Goal: Transaction & Acquisition: Purchase product/service

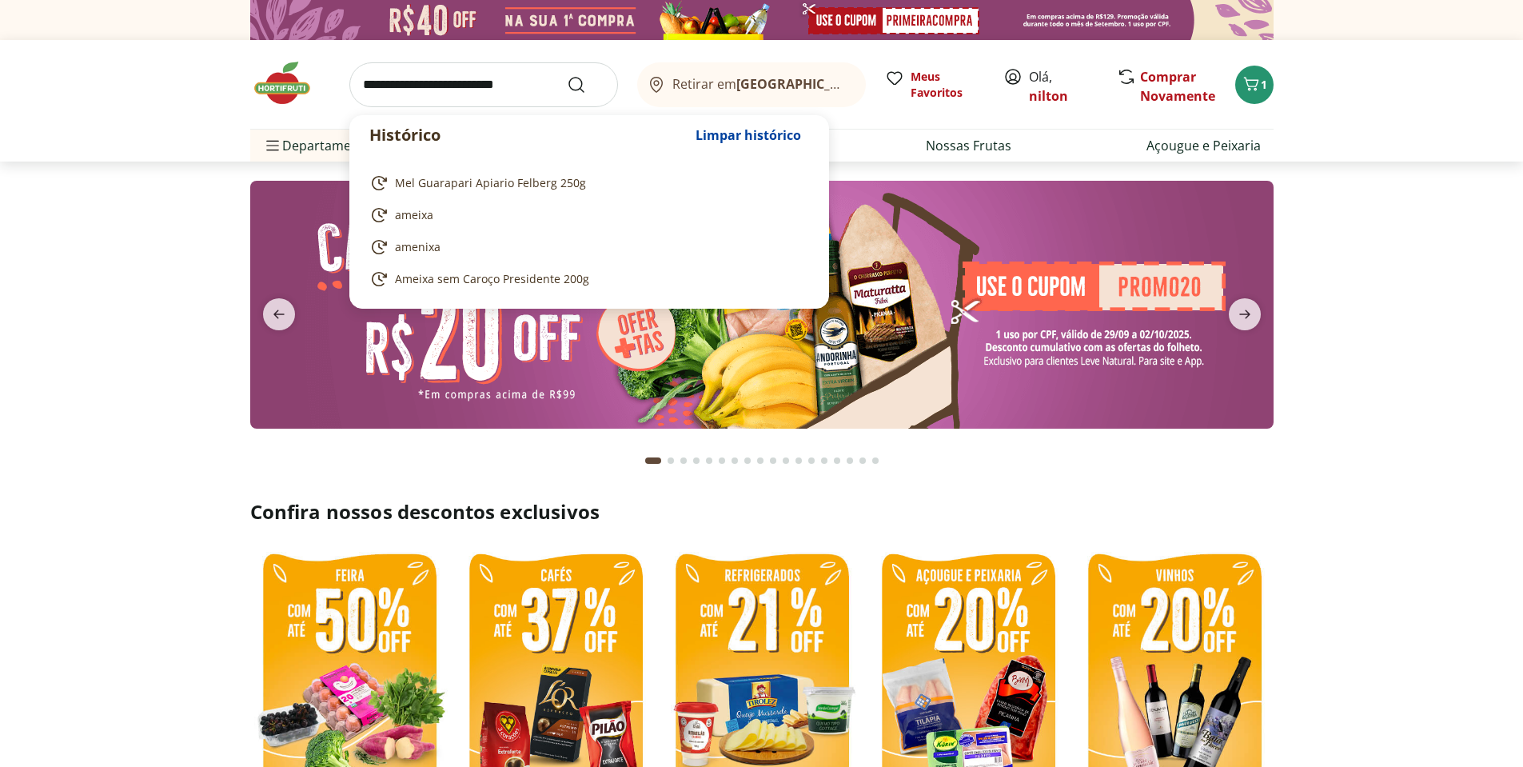
click at [508, 86] on input "search" at bounding box center [483, 84] width 269 height 45
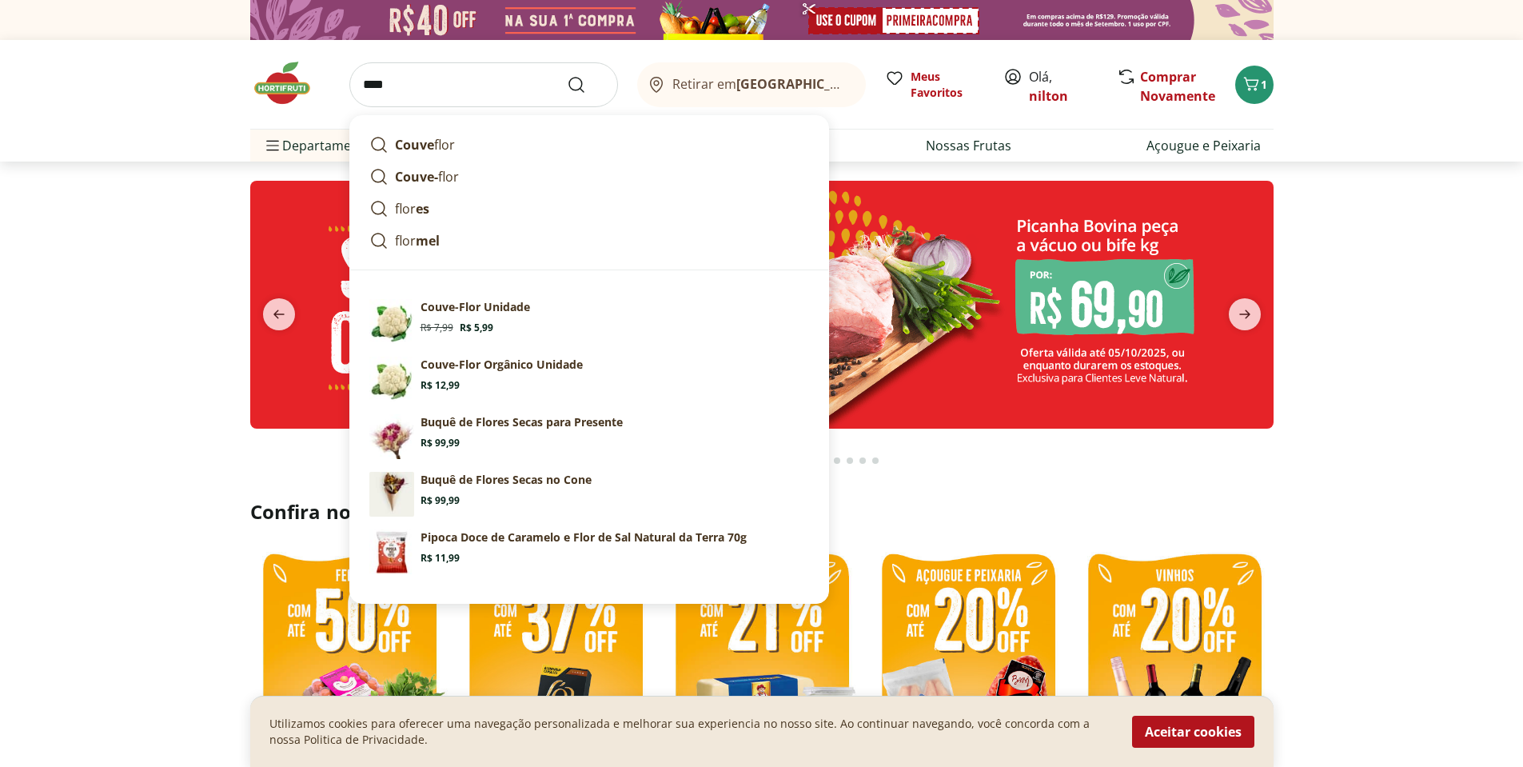
drag, startPoint x: 365, startPoint y: 87, endPoint x: 331, endPoint y: 87, distance: 34.4
click at [331, 87] on div "**** Couve flor Couve- flor flor es flor mel Sugestões para "flor" Couve-Flor U…" at bounding box center [762, 84] width 1024 height 89
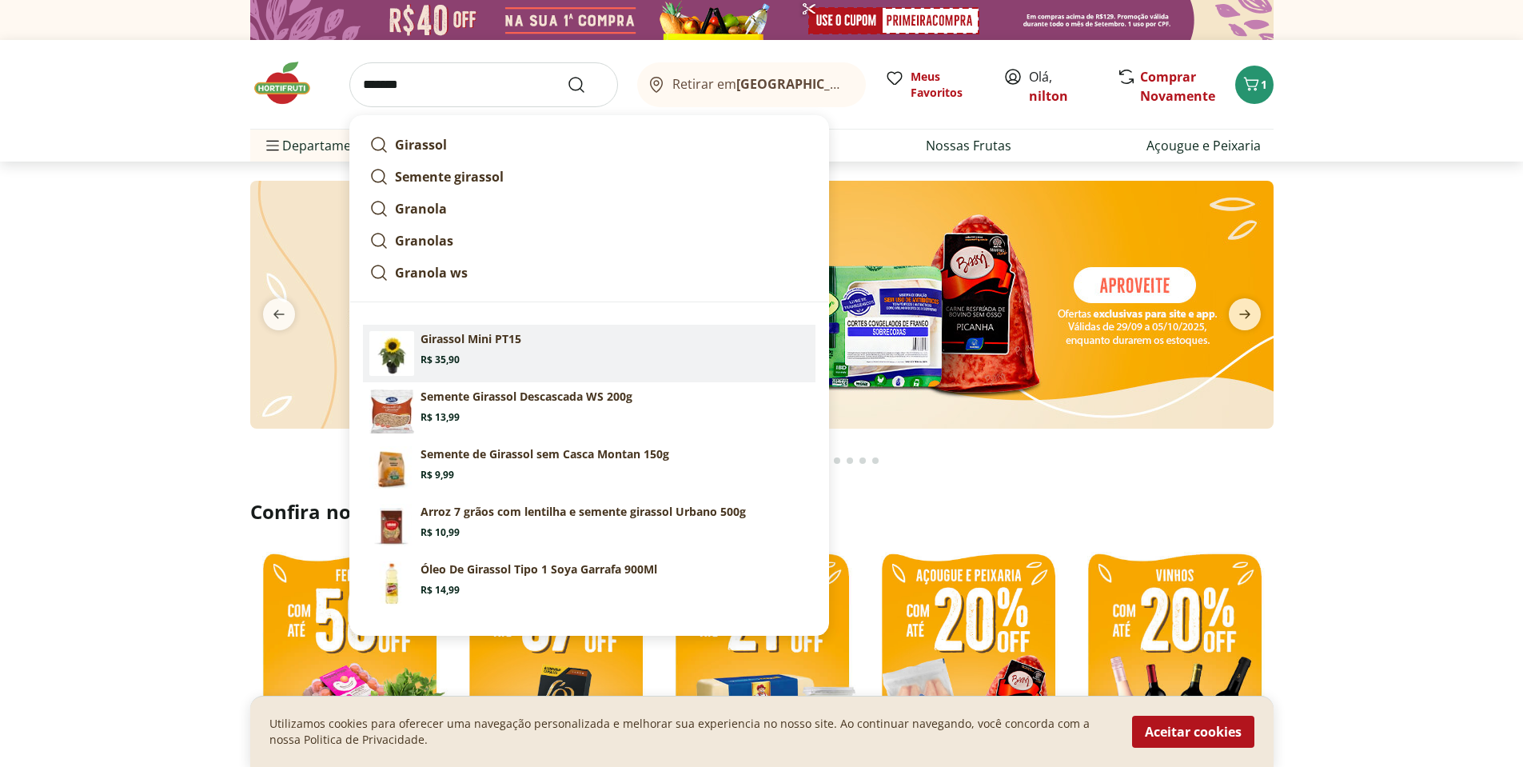
click at [481, 340] on p "Girassol Mini PT15" at bounding box center [471, 339] width 101 height 16
type input "**********"
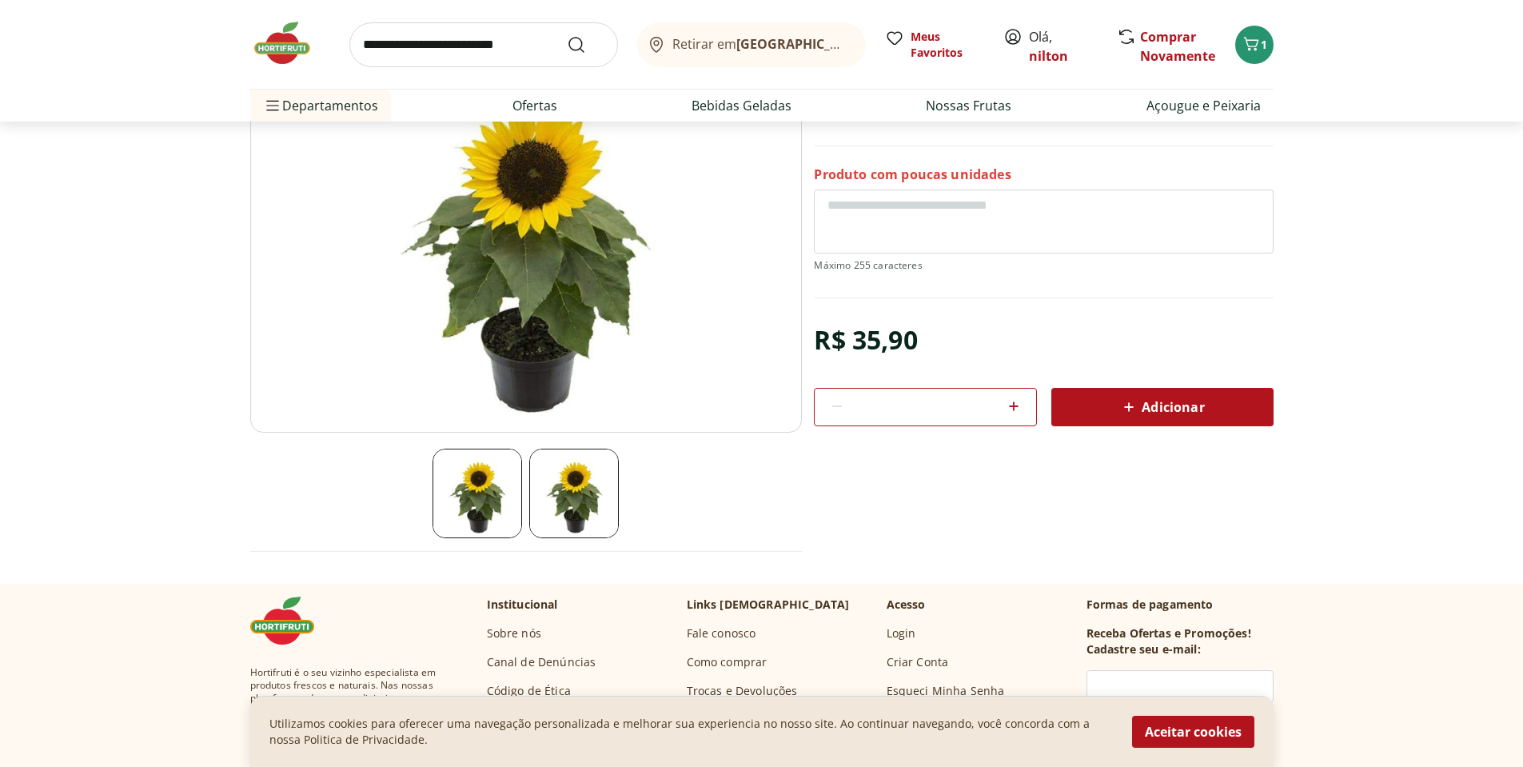
scroll to position [80, 0]
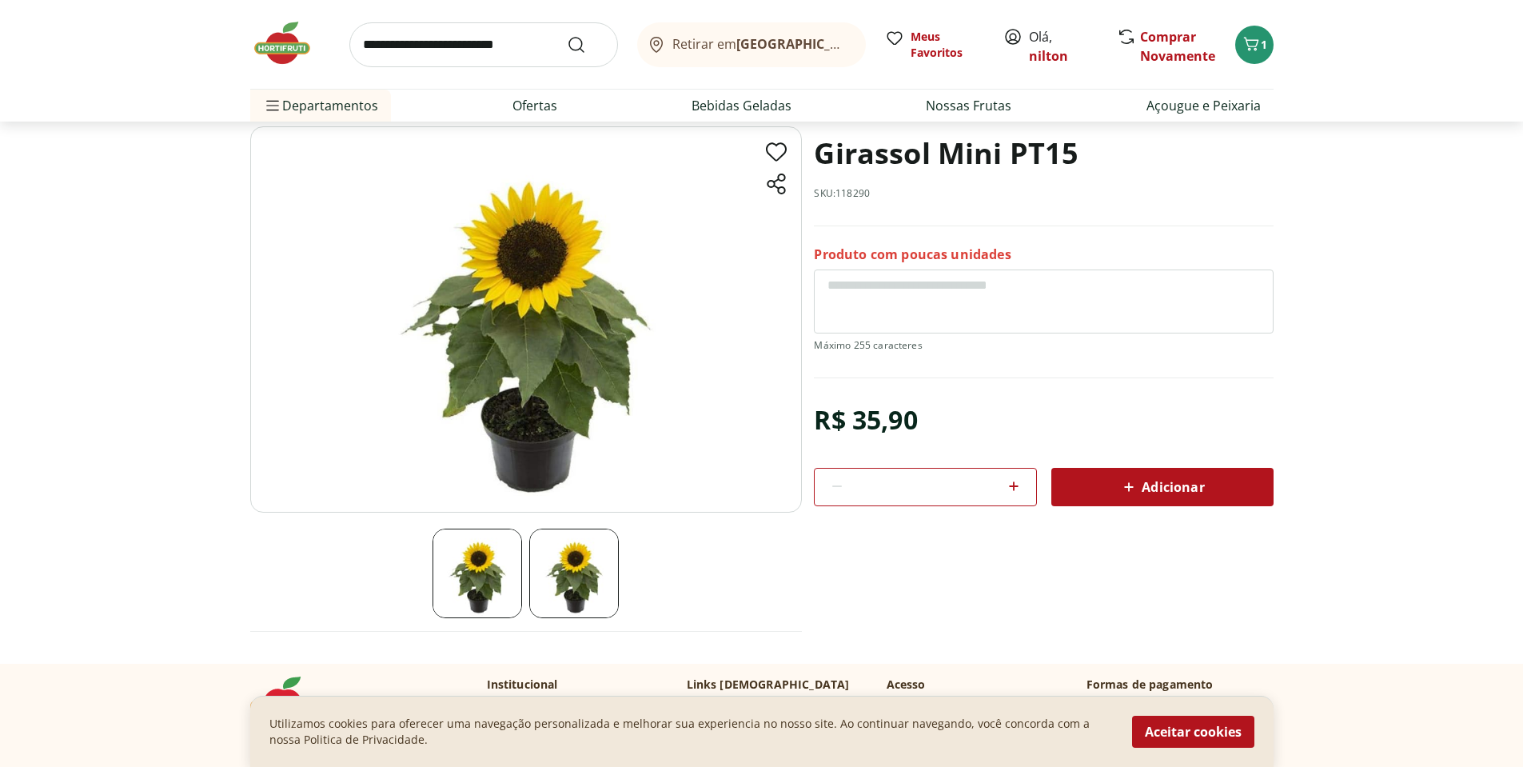
click at [1192, 482] on span "Adicionar" at bounding box center [1162, 486] width 85 height 19
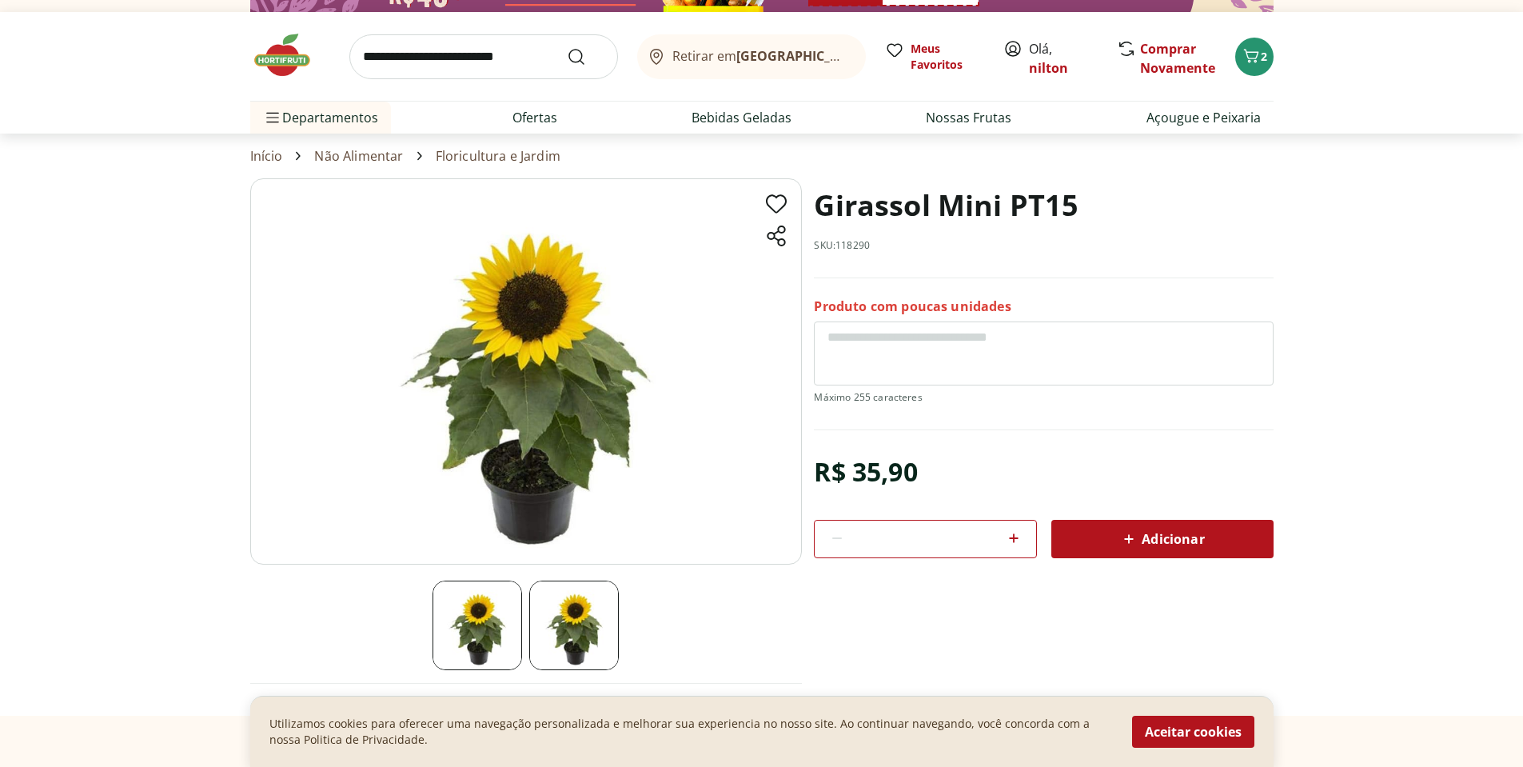
scroll to position [0, 0]
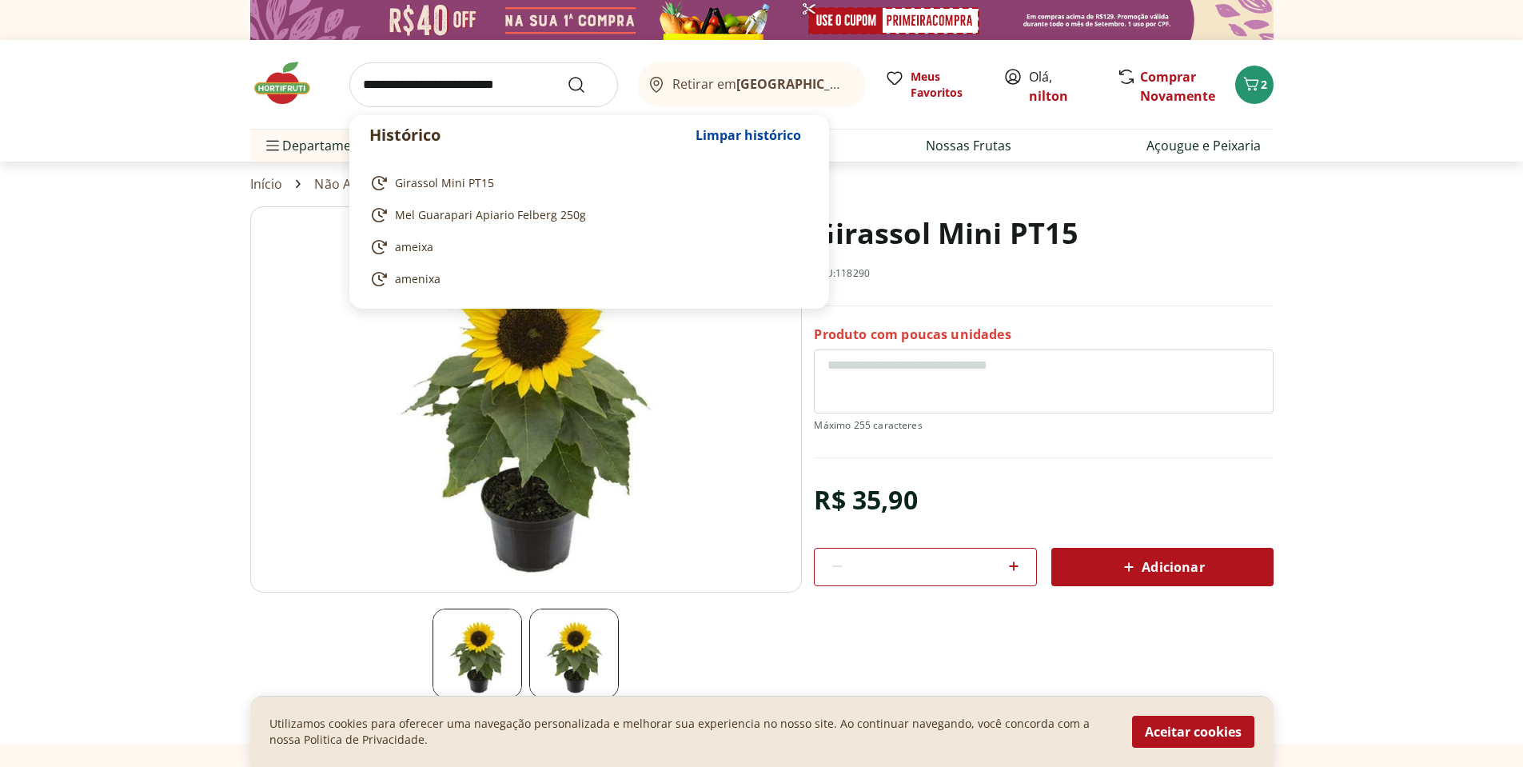
click at [439, 84] on input "search" at bounding box center [483, 84] width 269 height 45
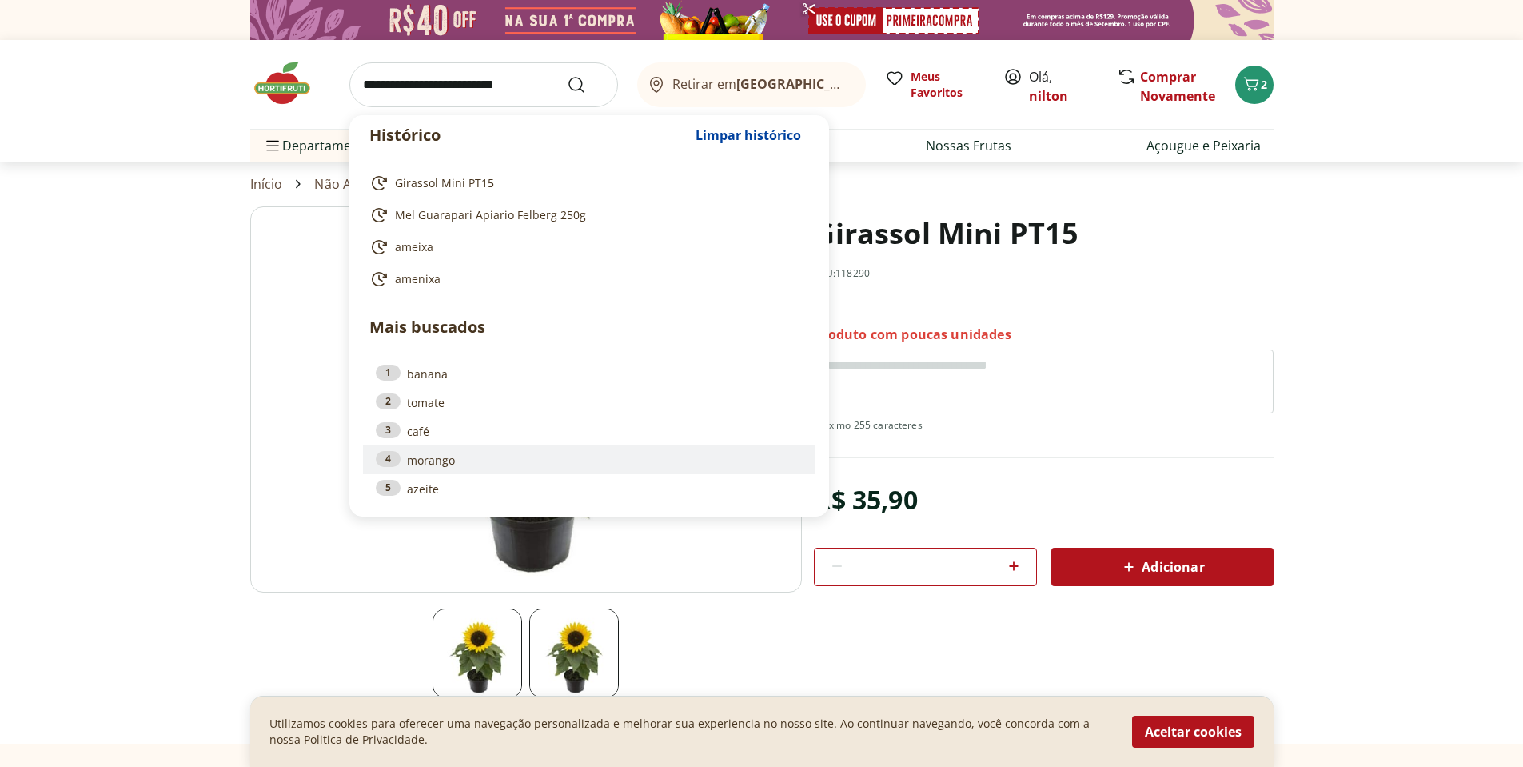
click at [431, 458] on link "4 morango" at bounding box center [589, 460] width 427 height 18
type input "*******"
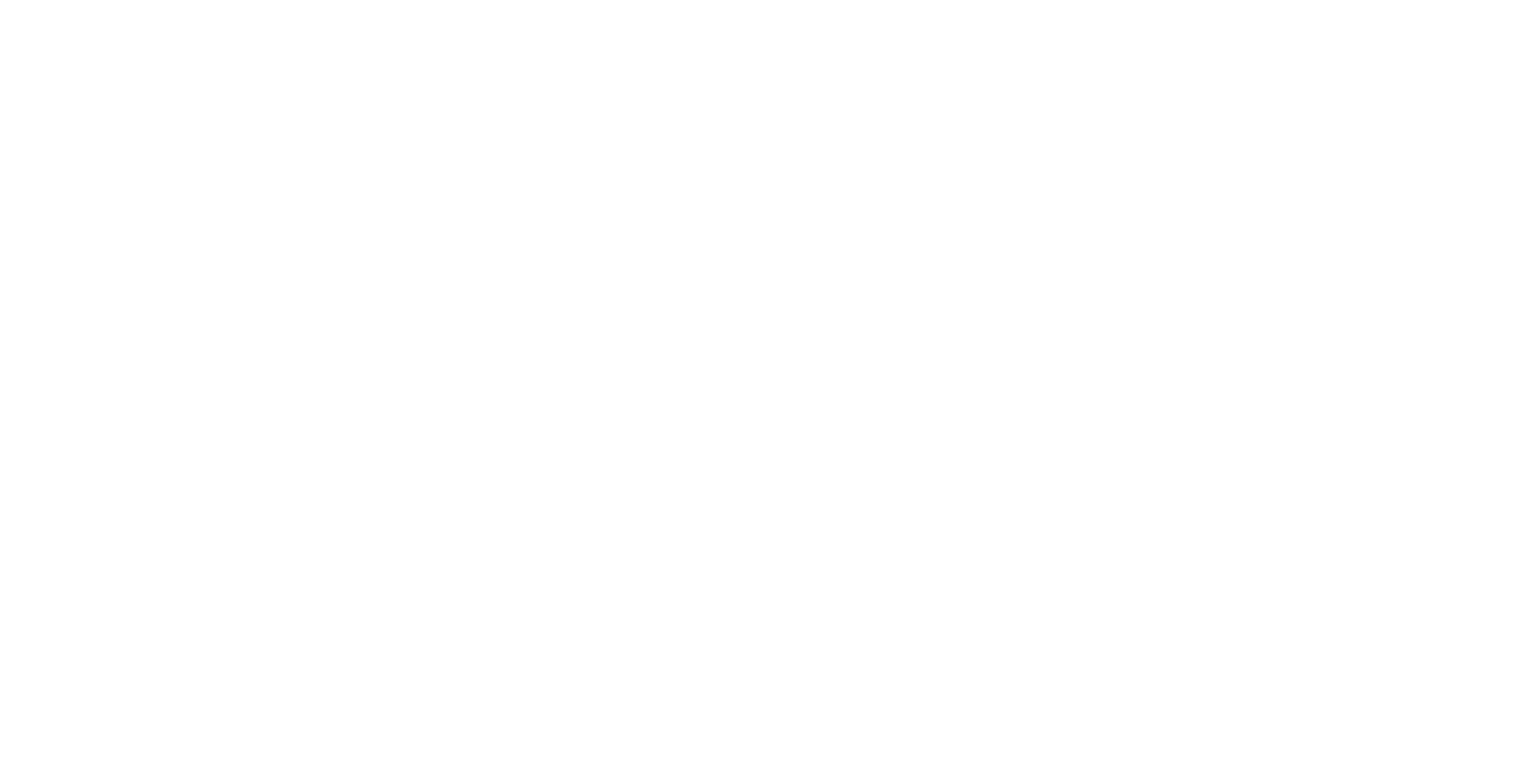
select select "**********"
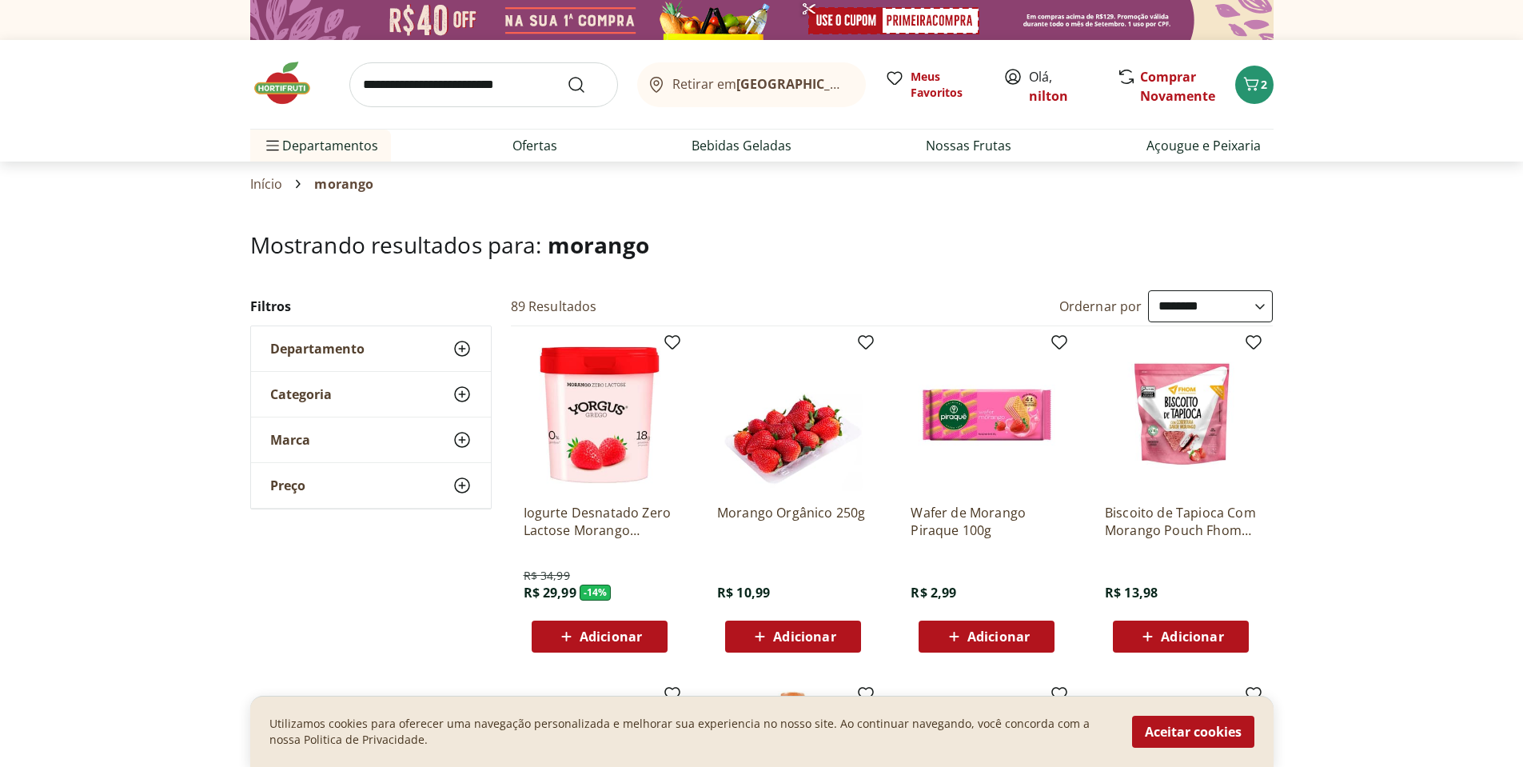
click at [806, 638] on span "Adicionar" at bounding box center [804, 636] width 62 height 13
click at [450, 88] on input "search" at bounding box center [483, 84] width 269 height 45
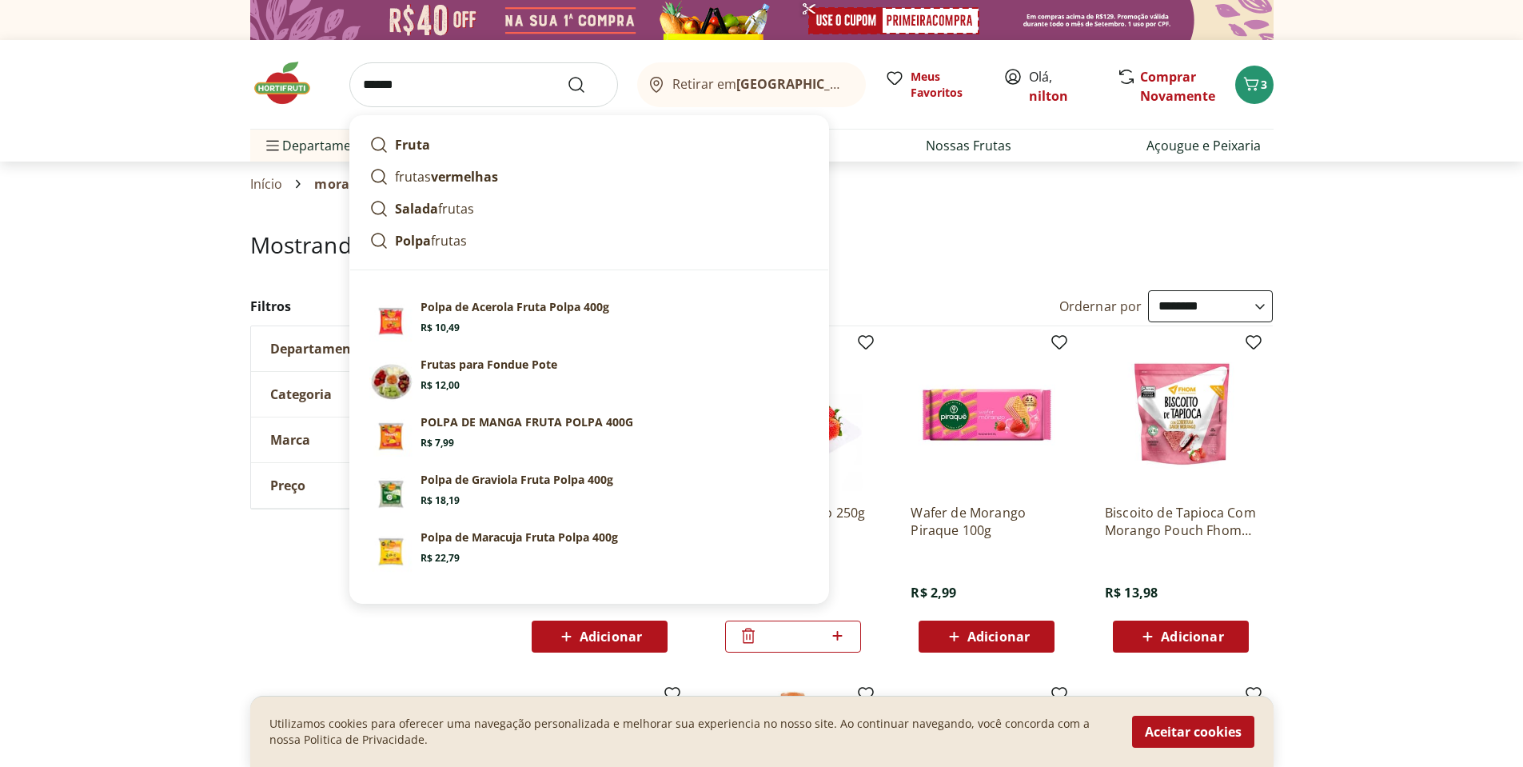
type input "******"
click at [567, 75] on button "Submit Search" at bounding box center [586, 84] width 38 height 19
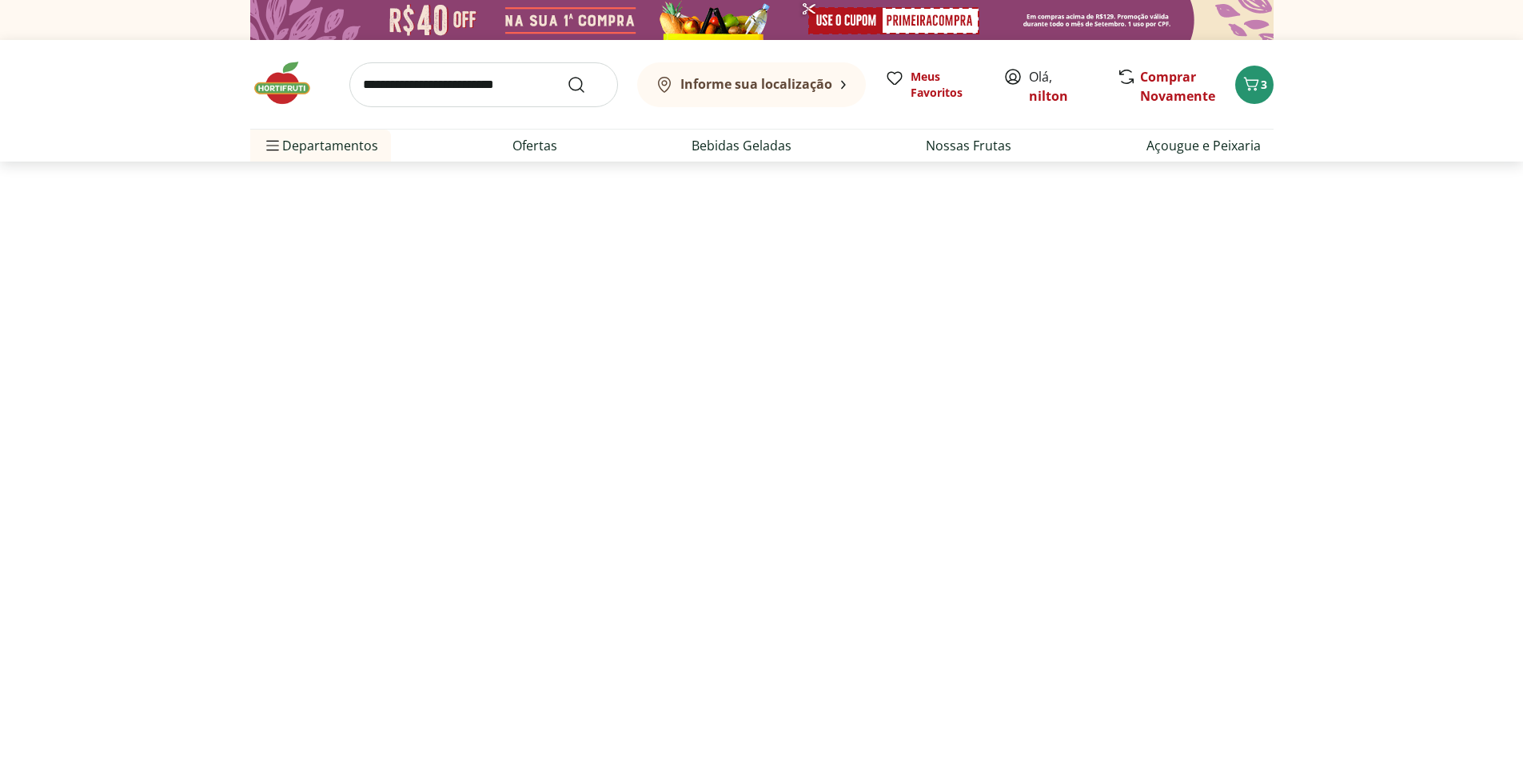
select select "**********"
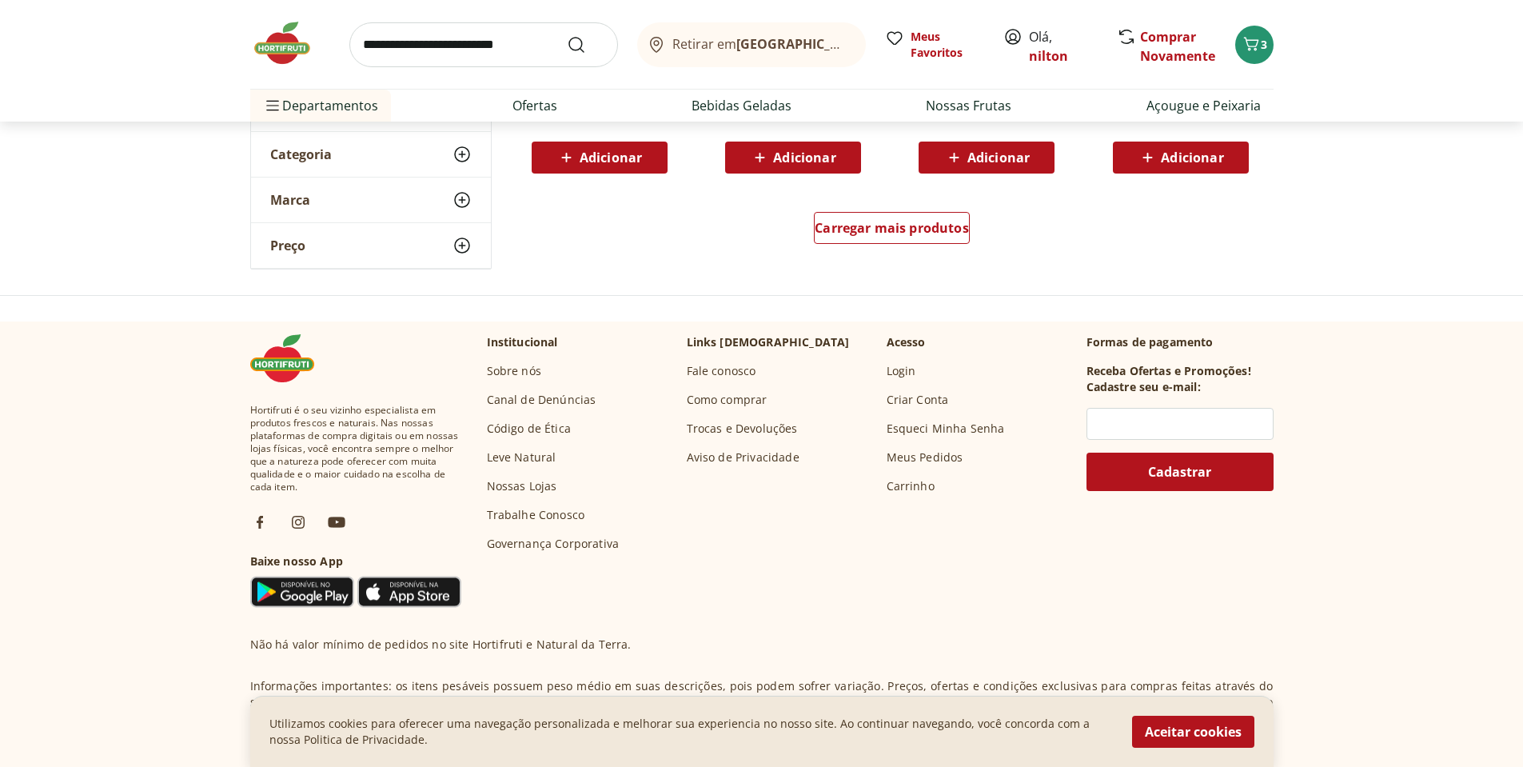
scroll to position [1200, 0]
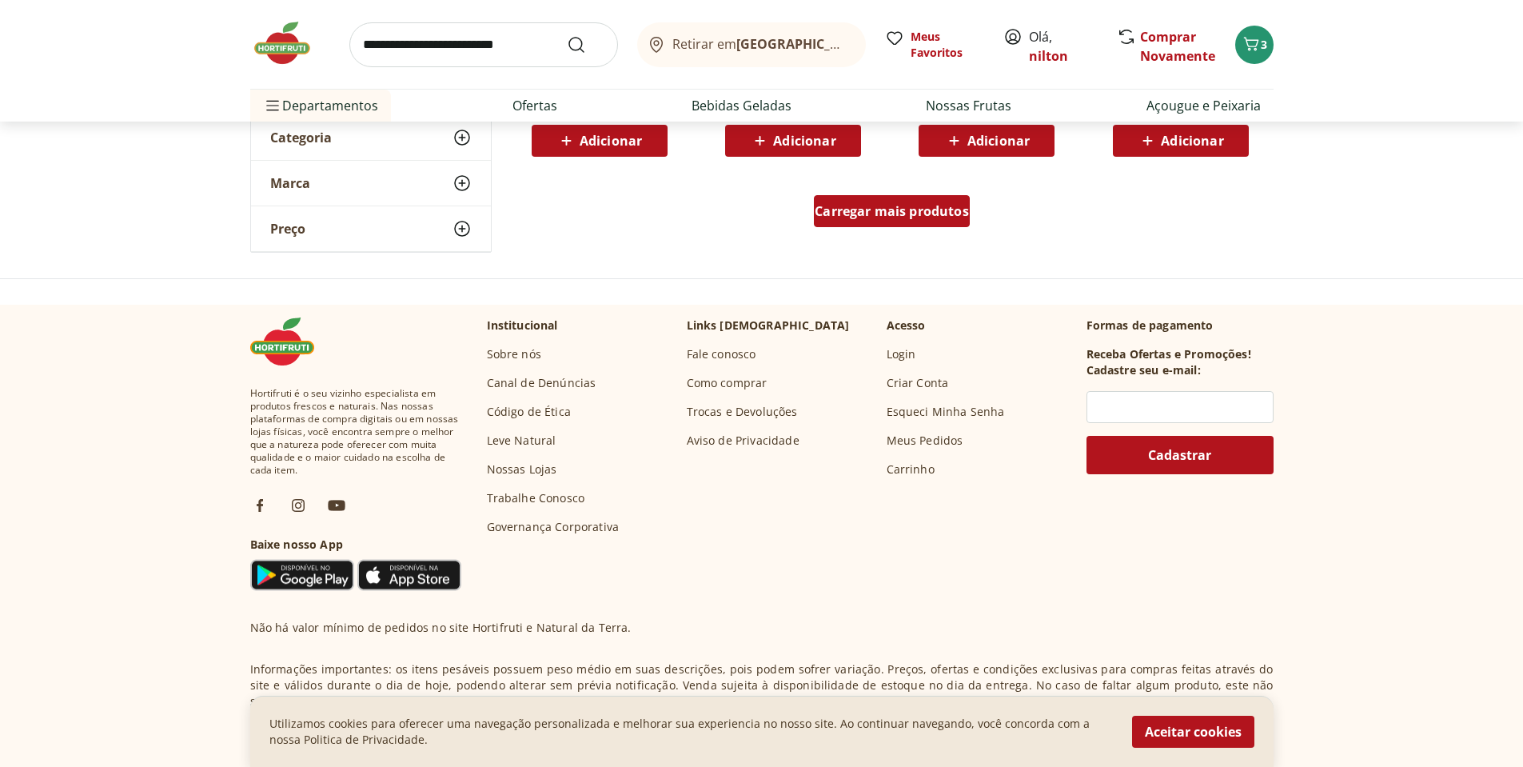
click at [878, 217] on span "Carregar mais produtos" at bounding box center [892, 211] width 154 height 13
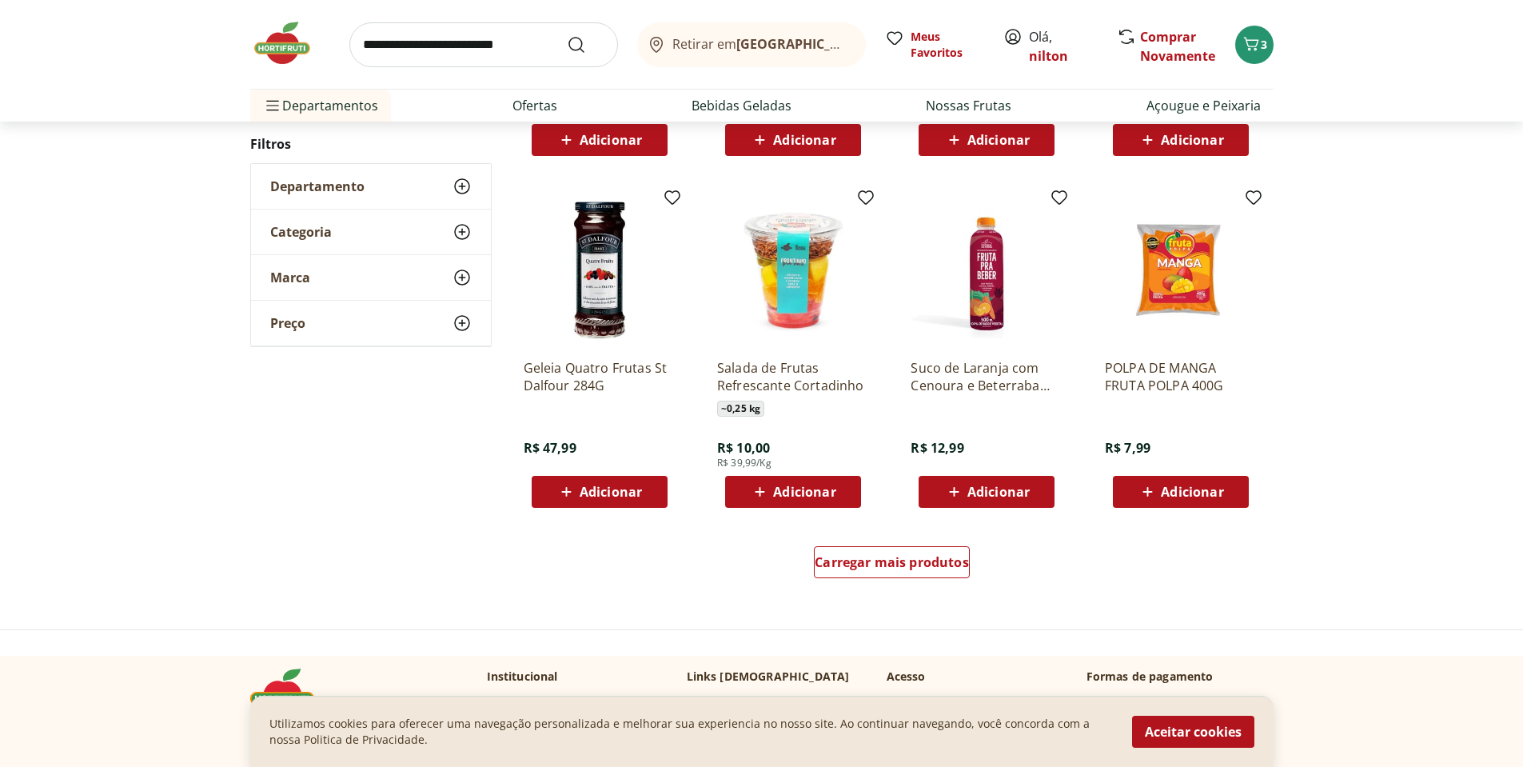
scroll to position [960, 0]
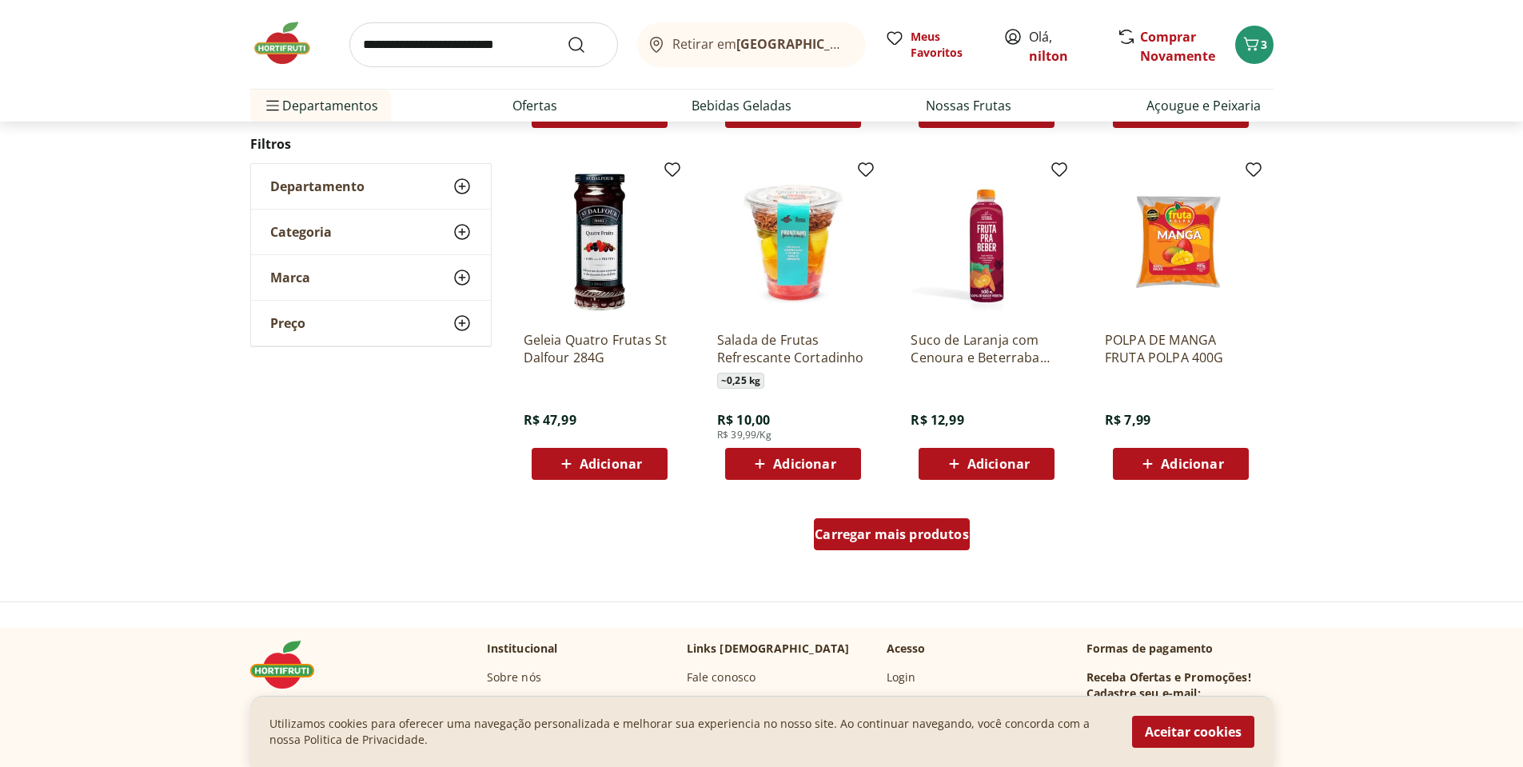
click at [865, 533] on span "Carregar mais produtos" at bounding box center [892, 534] width 154 height 13
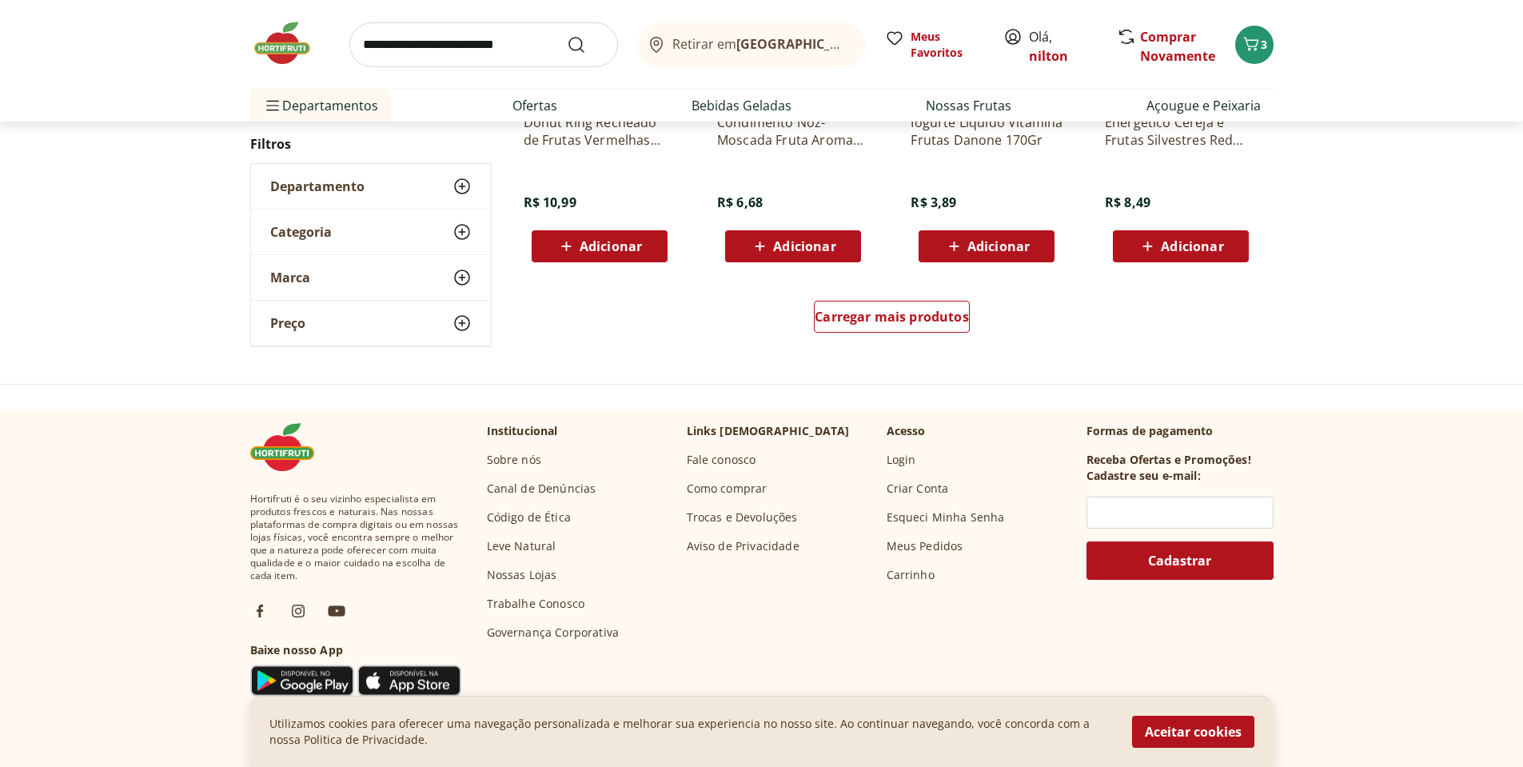
scroll to position [1196, 0]
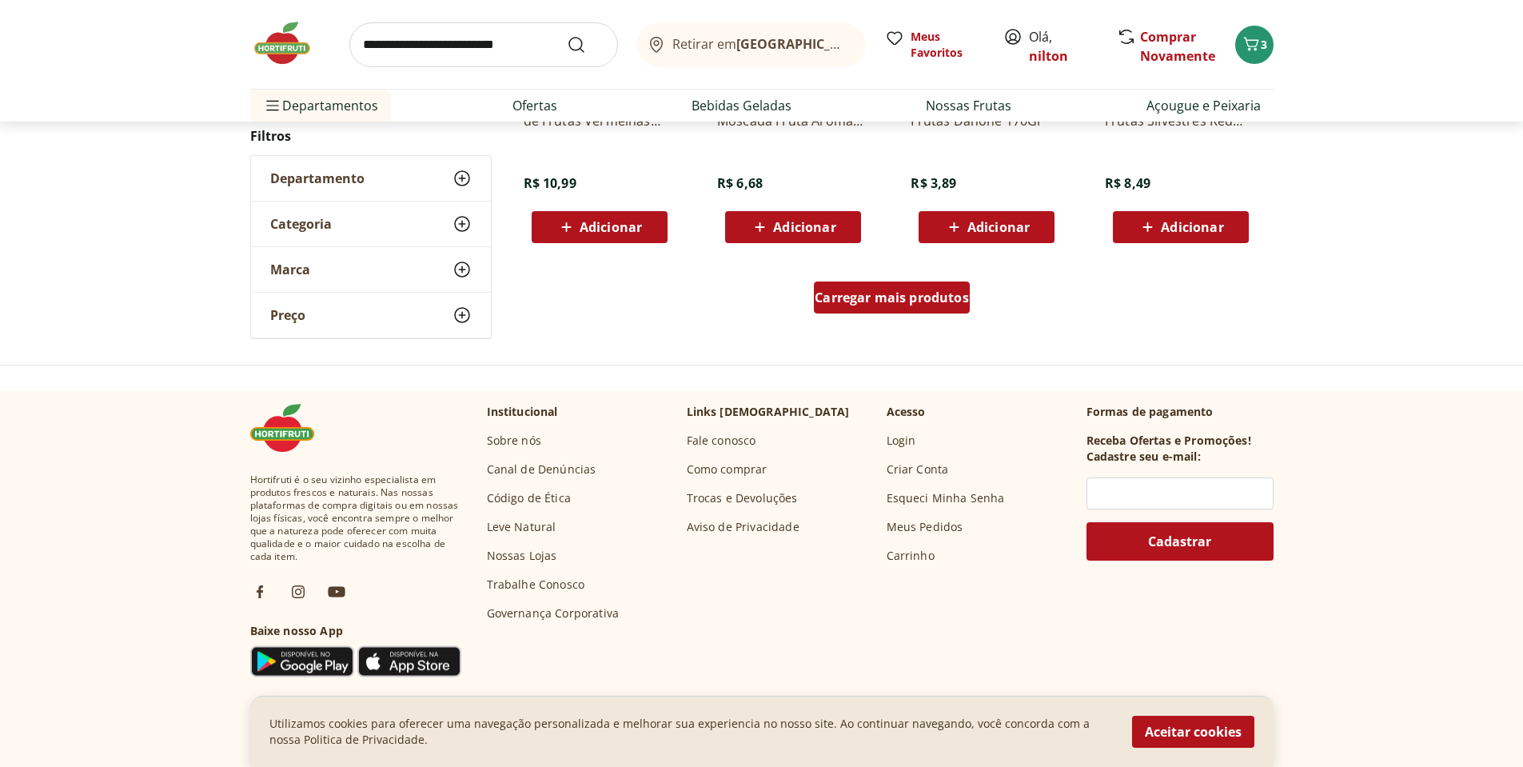
click at [892, 291] on span "Carregar mais produtos" at bounding box center [892, 297] width 154 height 13
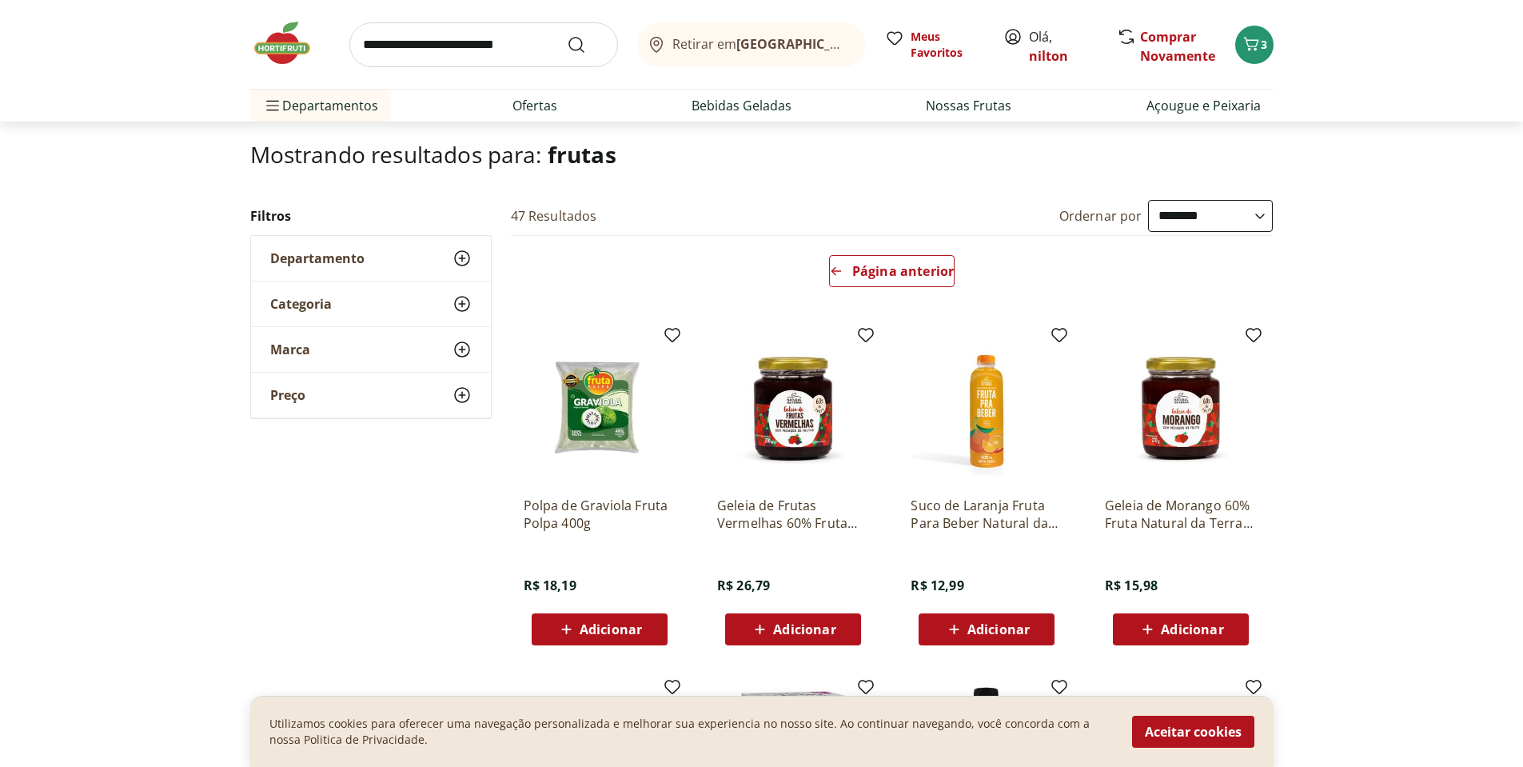
scroll to position [0, 0]
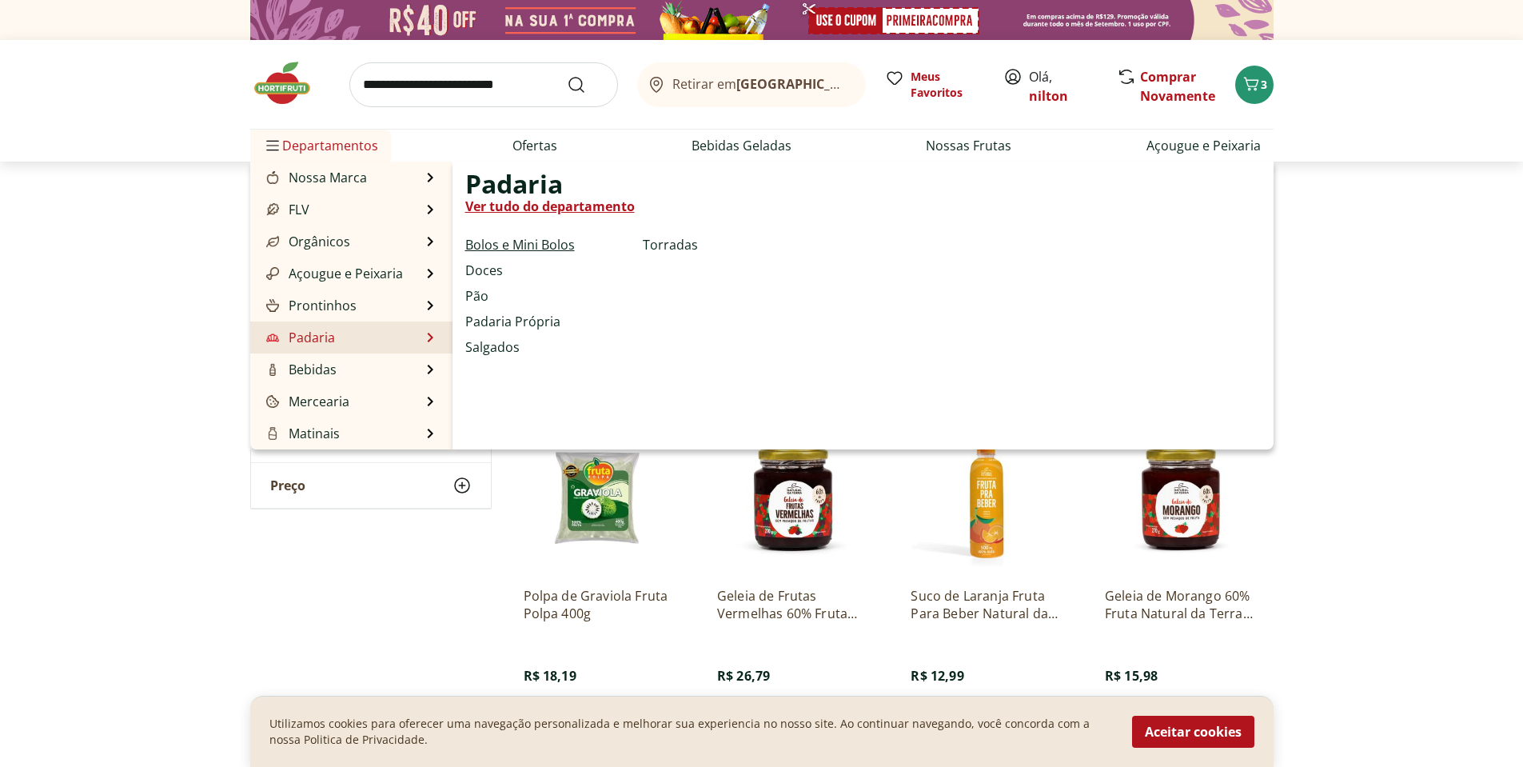
click at [513, 238] on link "Bolos e Mini Bolos" at bounding box center [520, 244] width 110 height 19
select select "**********"
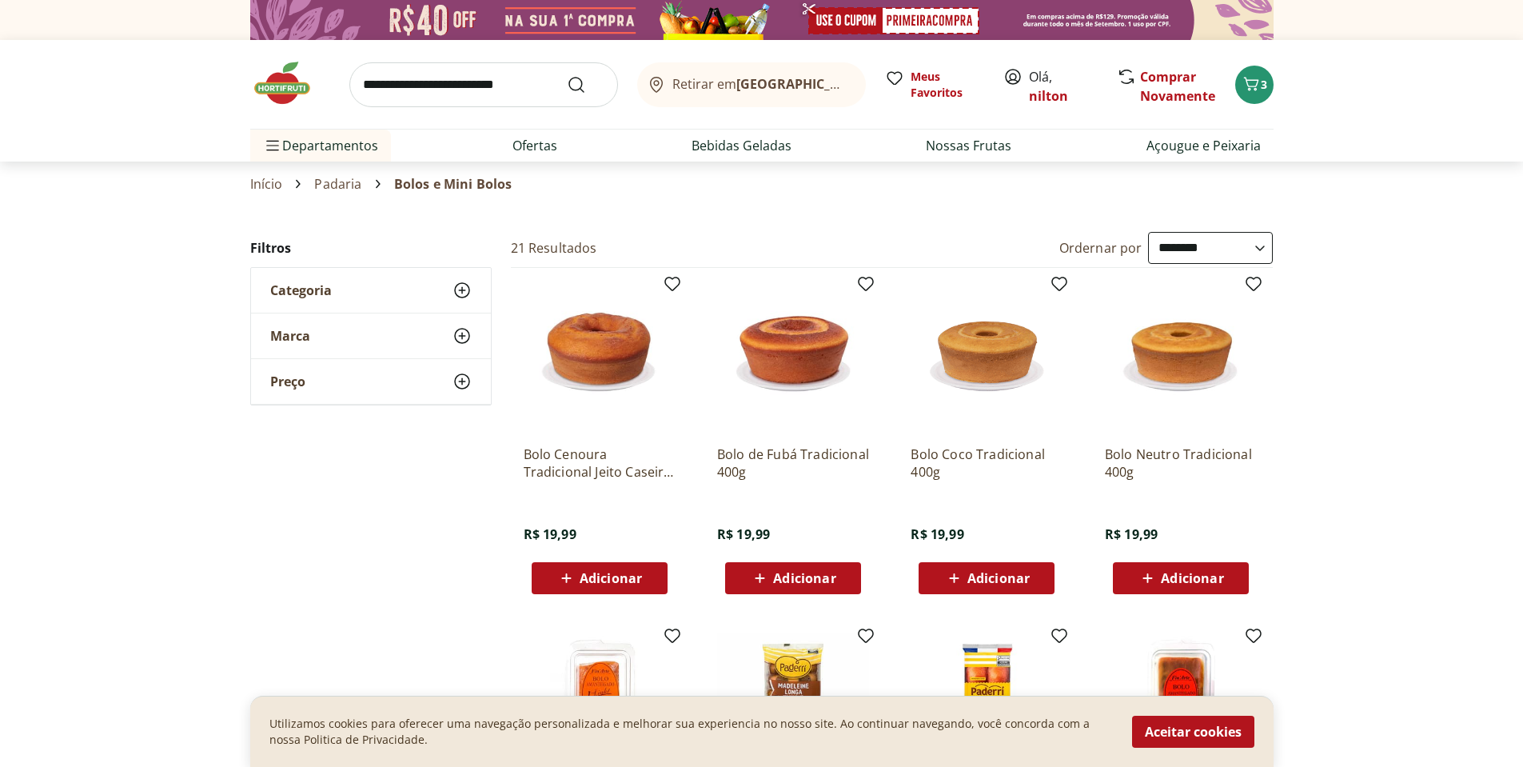
click at [265, 183] on link "Início" at bounding box center [266, 184] width 33 height 14
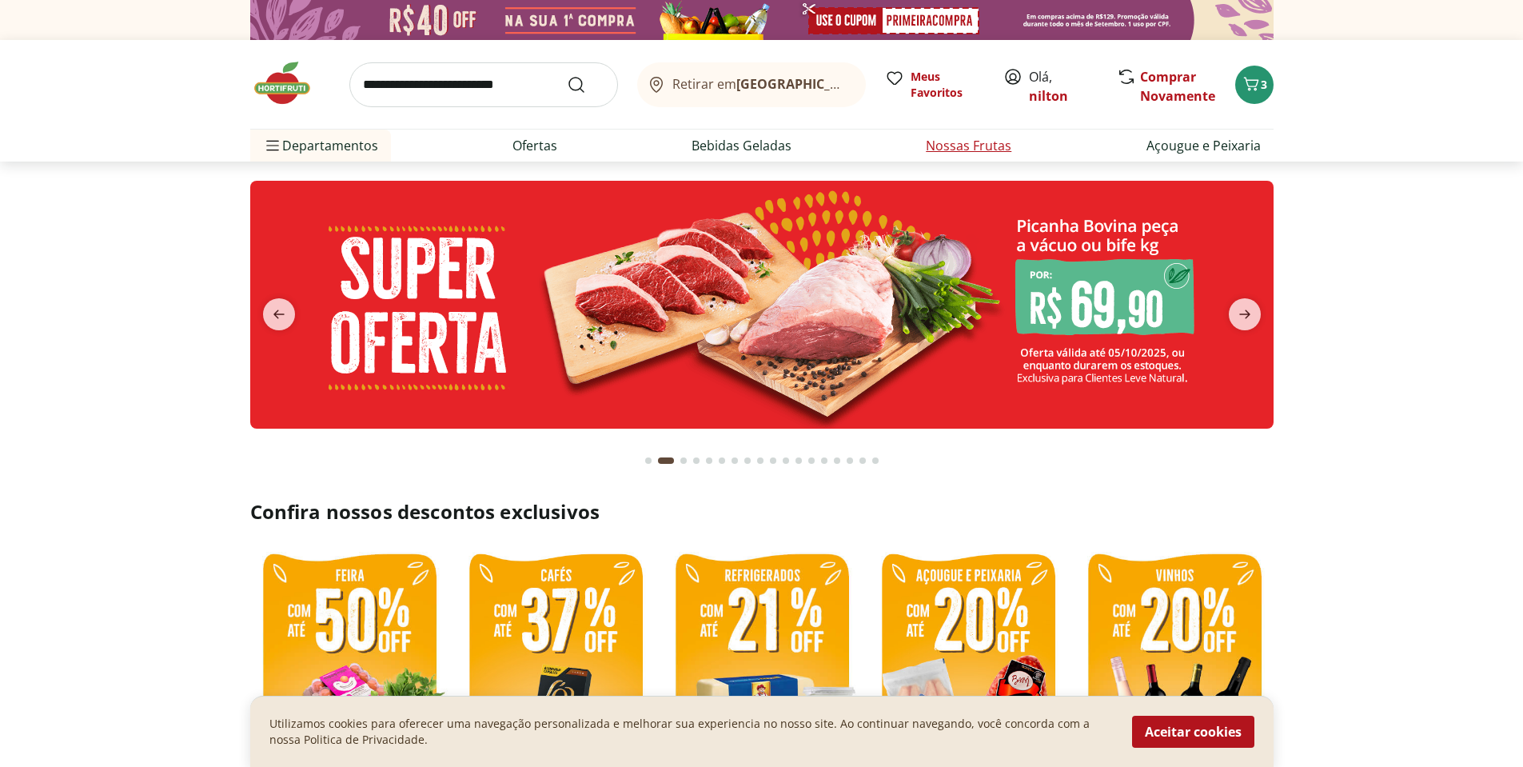
click at [967, 144] on link "Nossas Frutas" at bounding box center [969, 145] width 86 height 19
select select "**********"
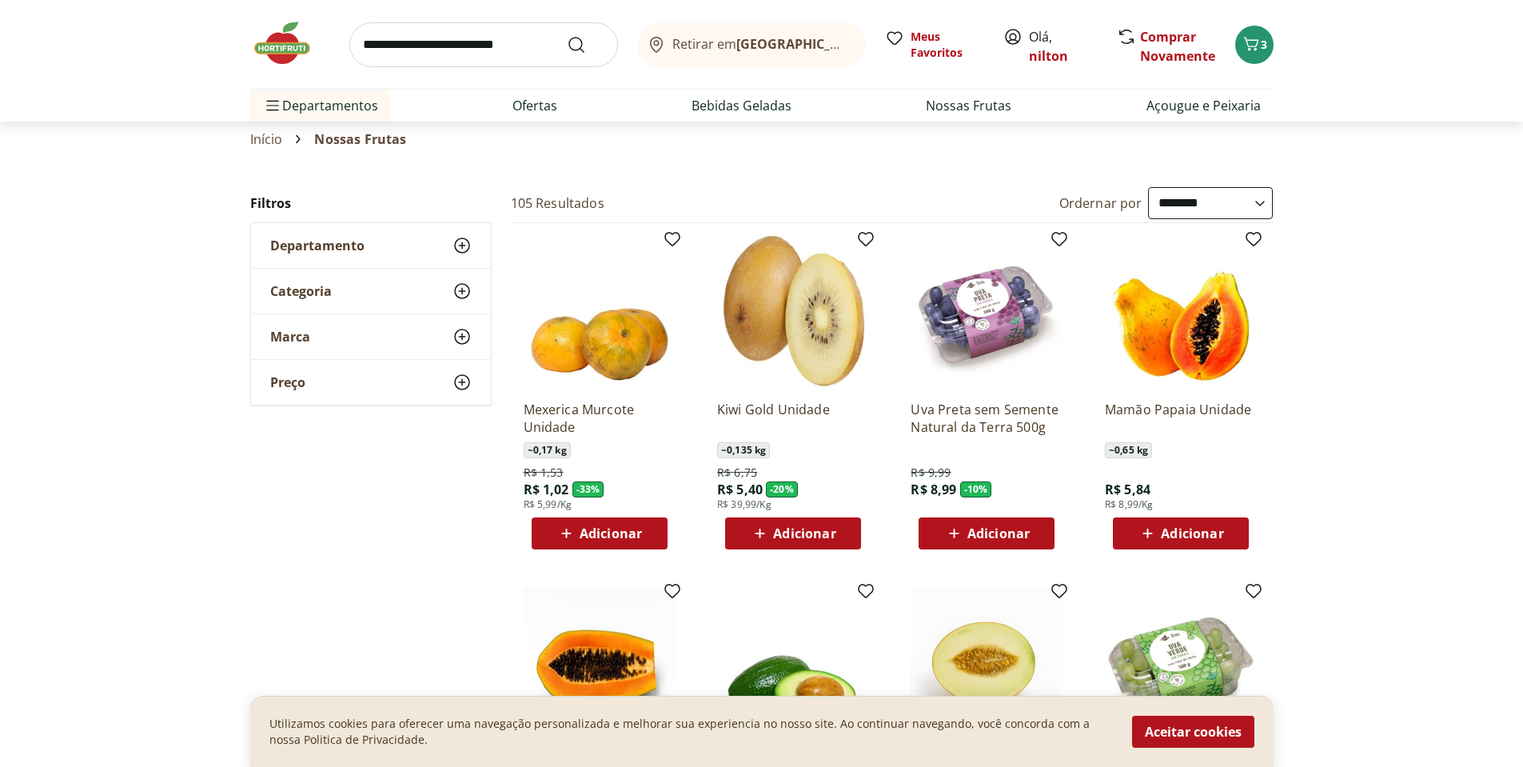
scroll to position [80, 0]
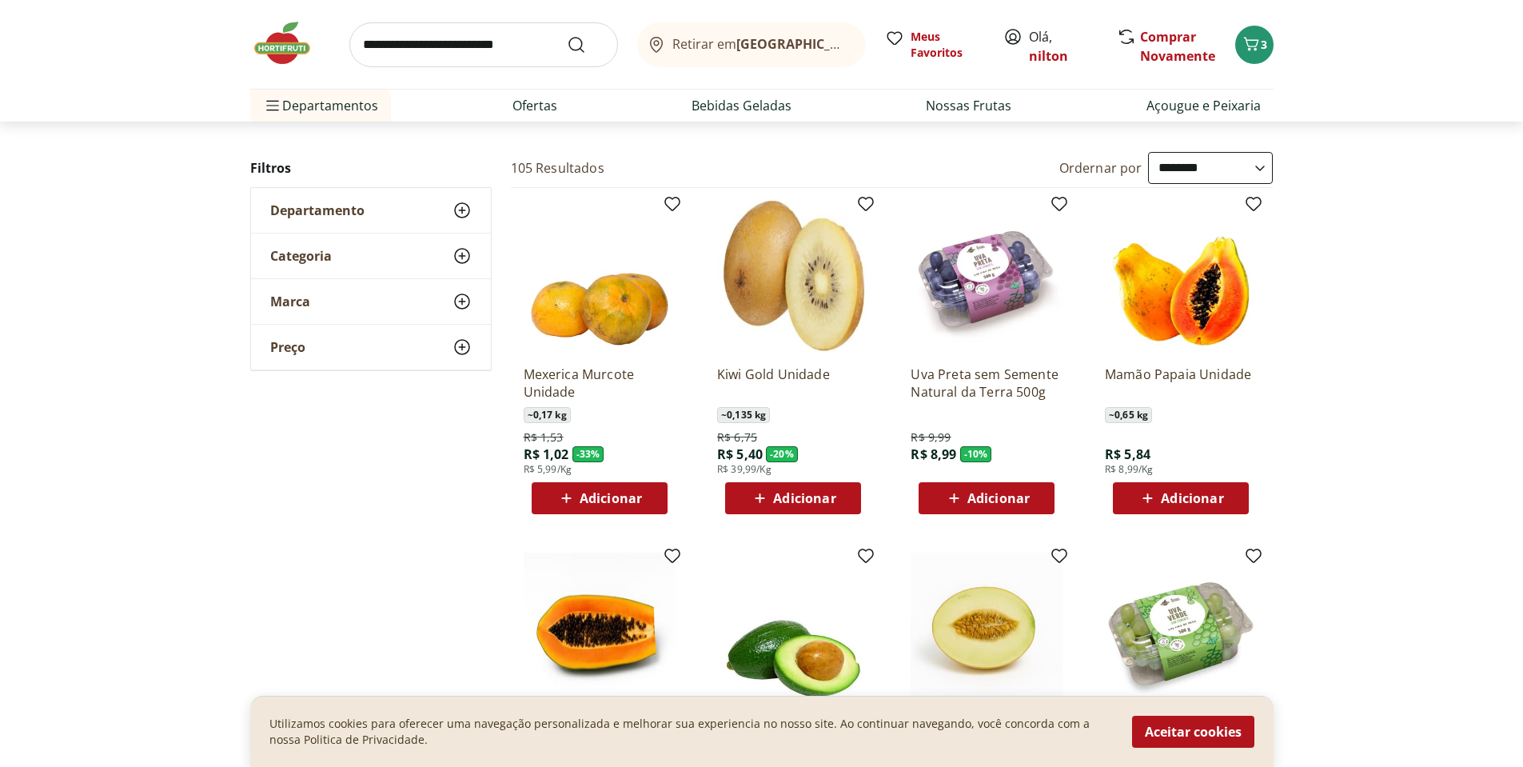
click at [1017, 501] on span "Adicionar" at bounding box center [999, 498] width 62 height 13
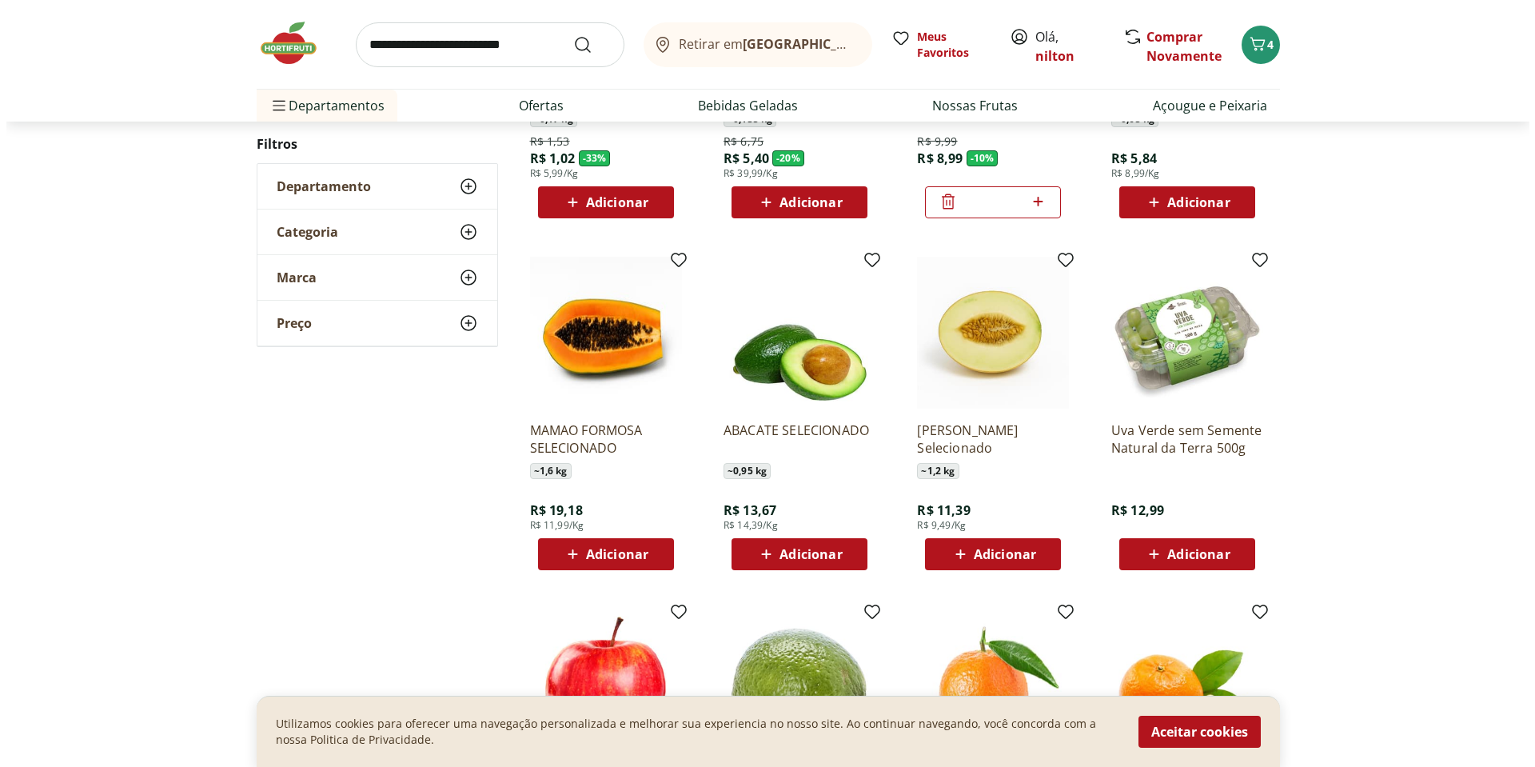
scroll to position [400, 0]
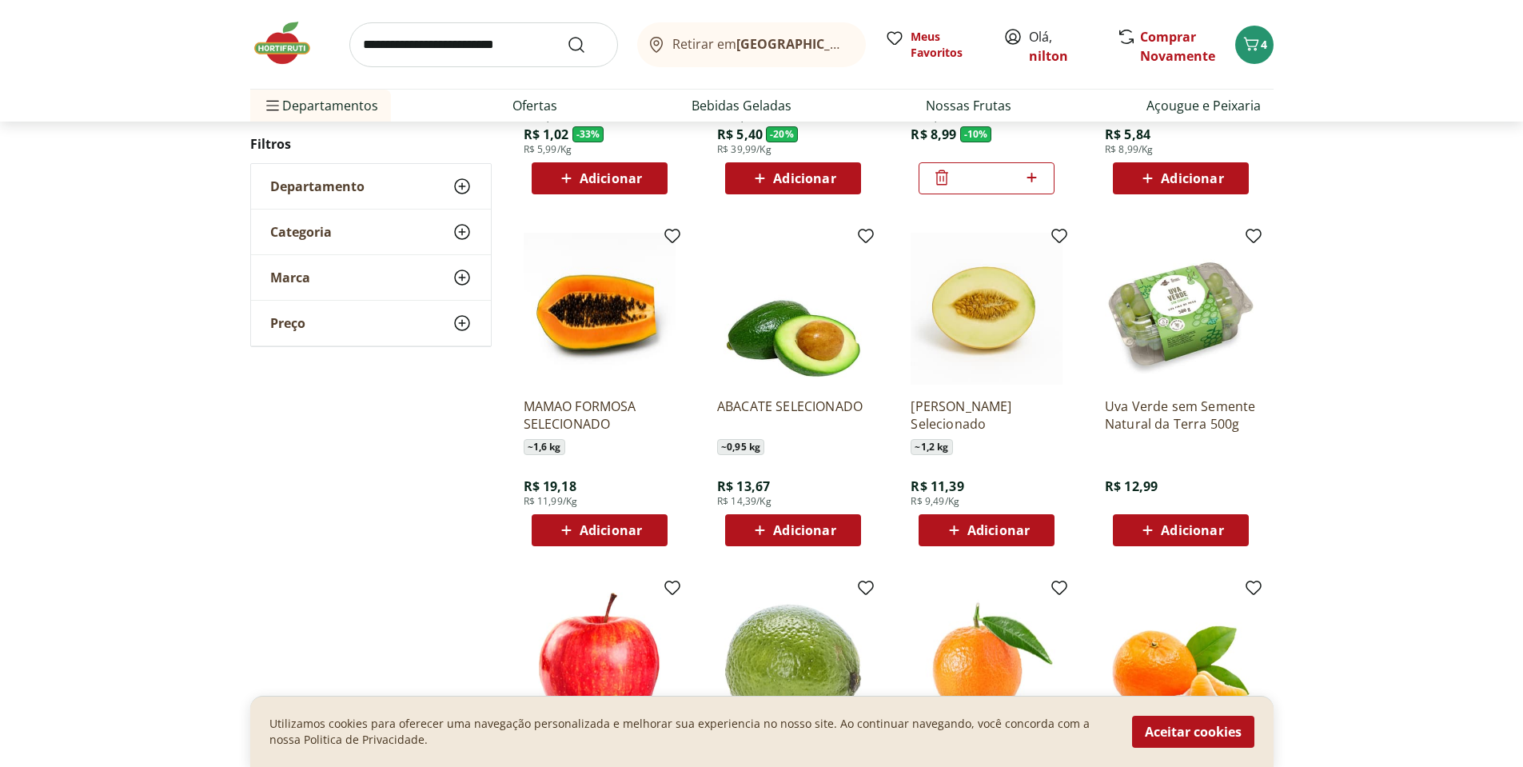
click at [800, 529] on span "Adicionar" at bounding box center [804, 530] width 62 height 13
click at [1250, 44] on icon "Carrinho" at bounding box center [1251, 43] width 19 height 19
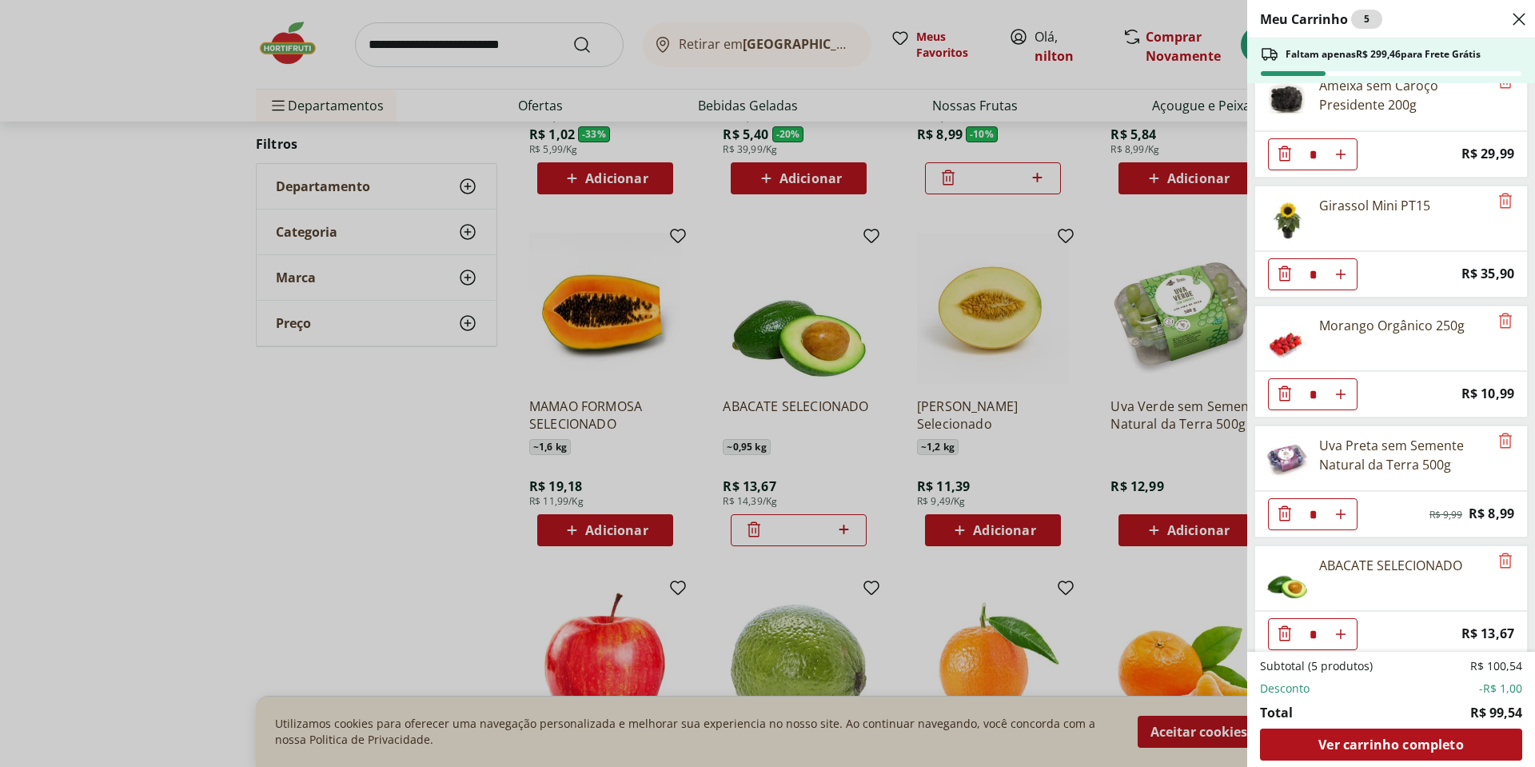
scroll to position [38, 0]
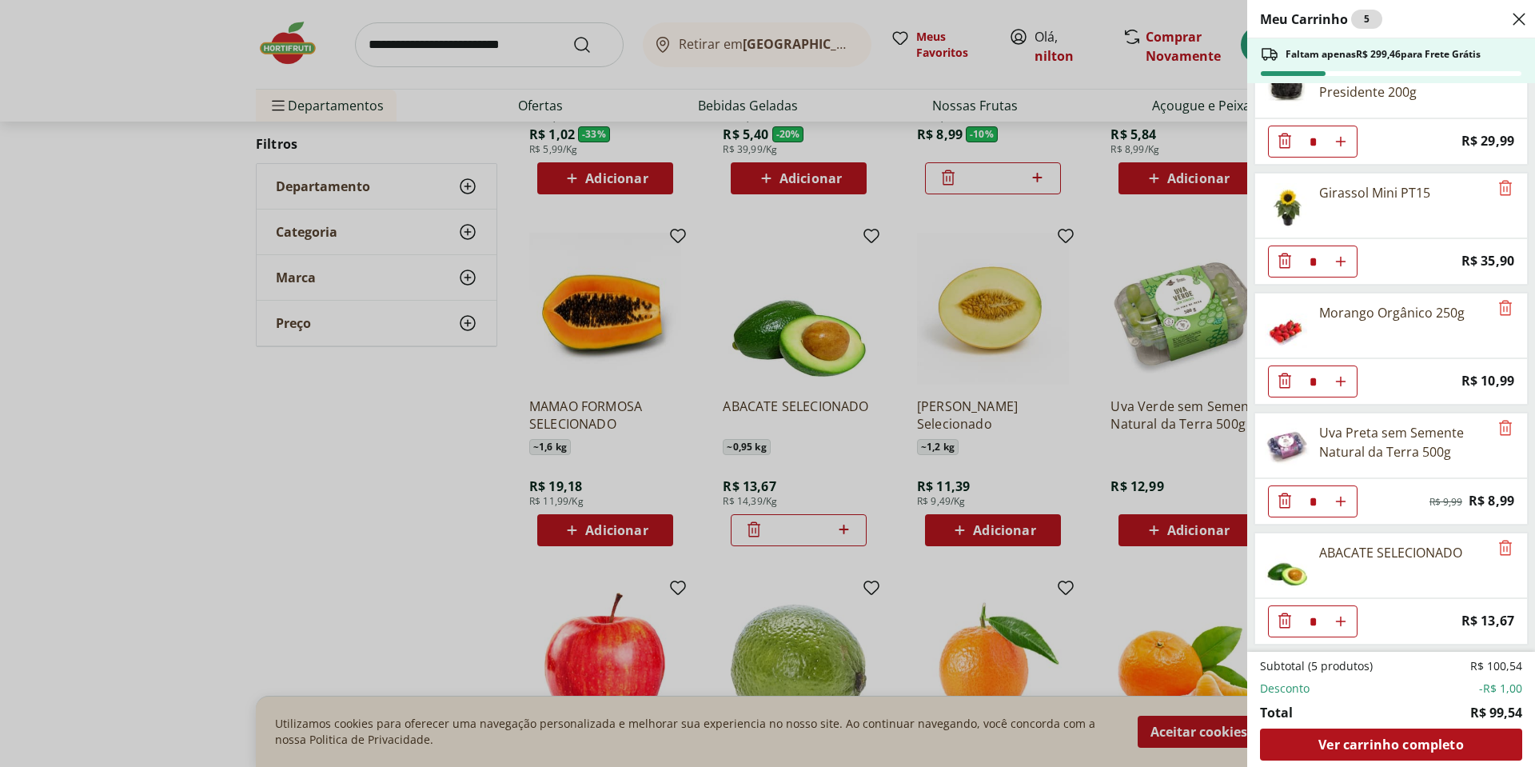
click at [1339, 618] on icon "Aumentar Quantidade" at bounding box center [1341, 621] width 13 height 13
type input "*"
click at [387, 518] on div "Meu Carrinho 6 Faltam apenas R$ 285,79 para Frete Grátis Ameixa sem Caroço Pres…" at bounding box center [767, 383] width 1535 height 767
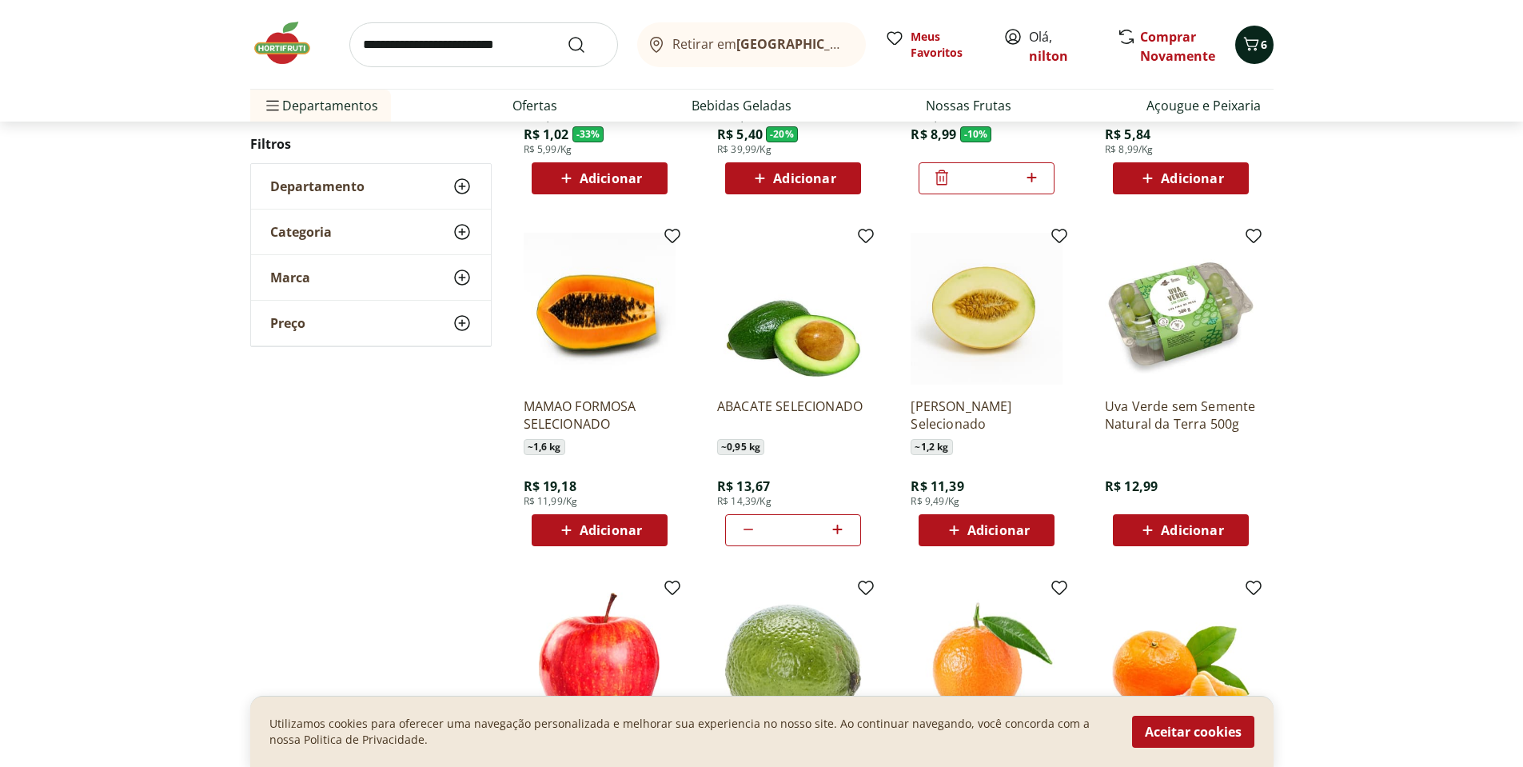
click at [1252, 39] on icon "Carrinho" at bounding box center [1251, 43] width 19 height 19
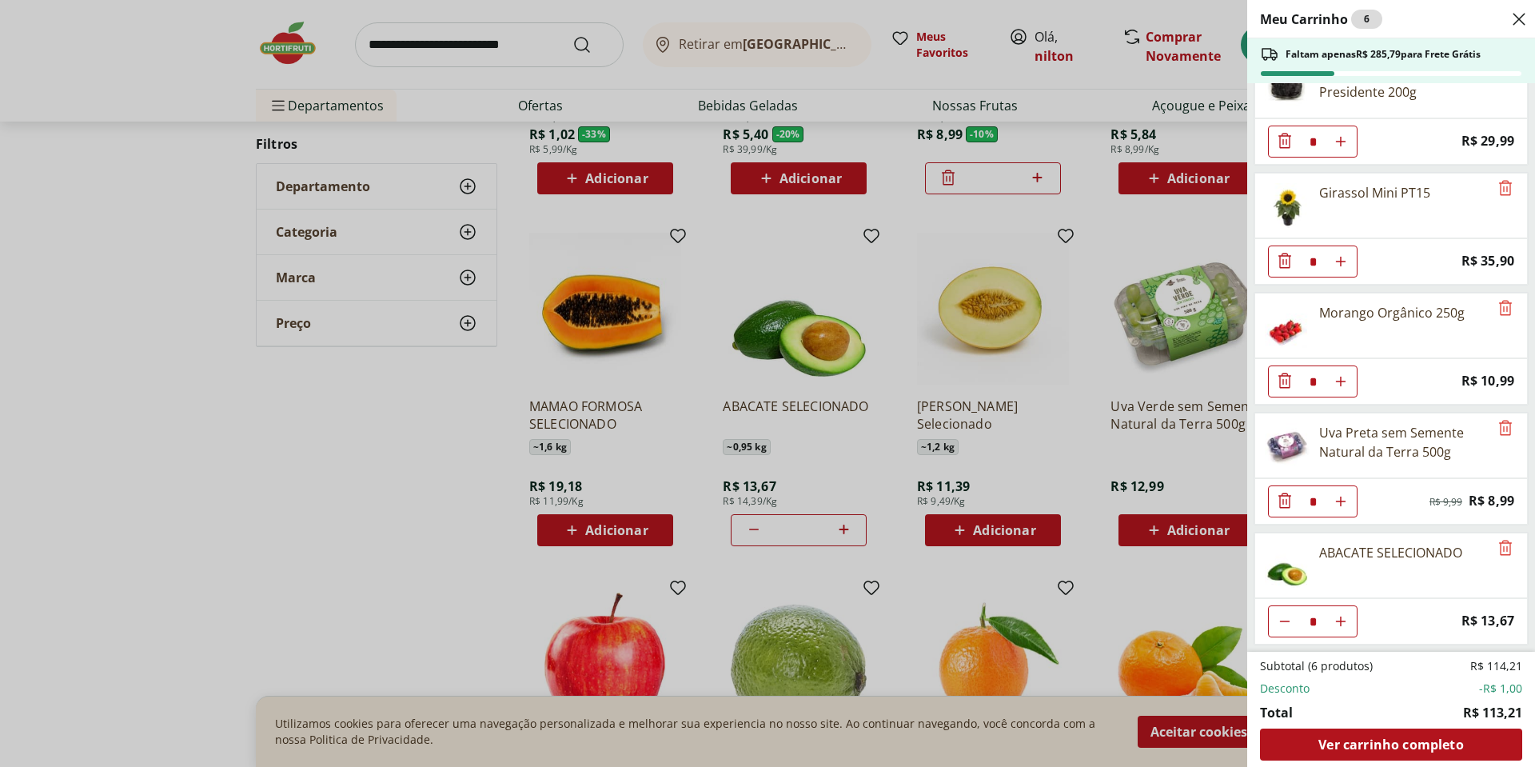
click at [1287, 626] on icon "Diminuir Quantidade" at bounding box center [1285, 621] width 13 height 13
type input "*"
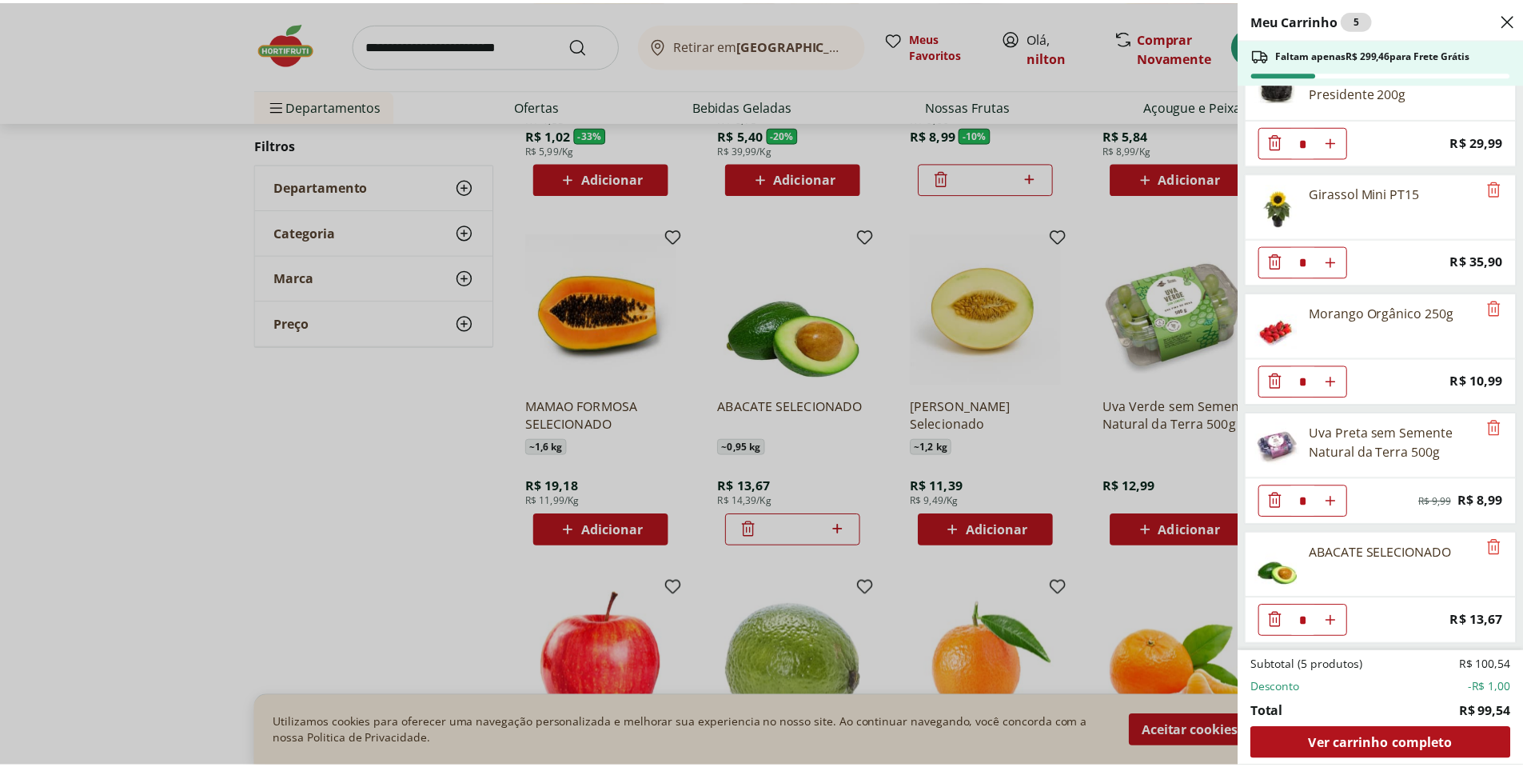
scroll to position [0, 0]
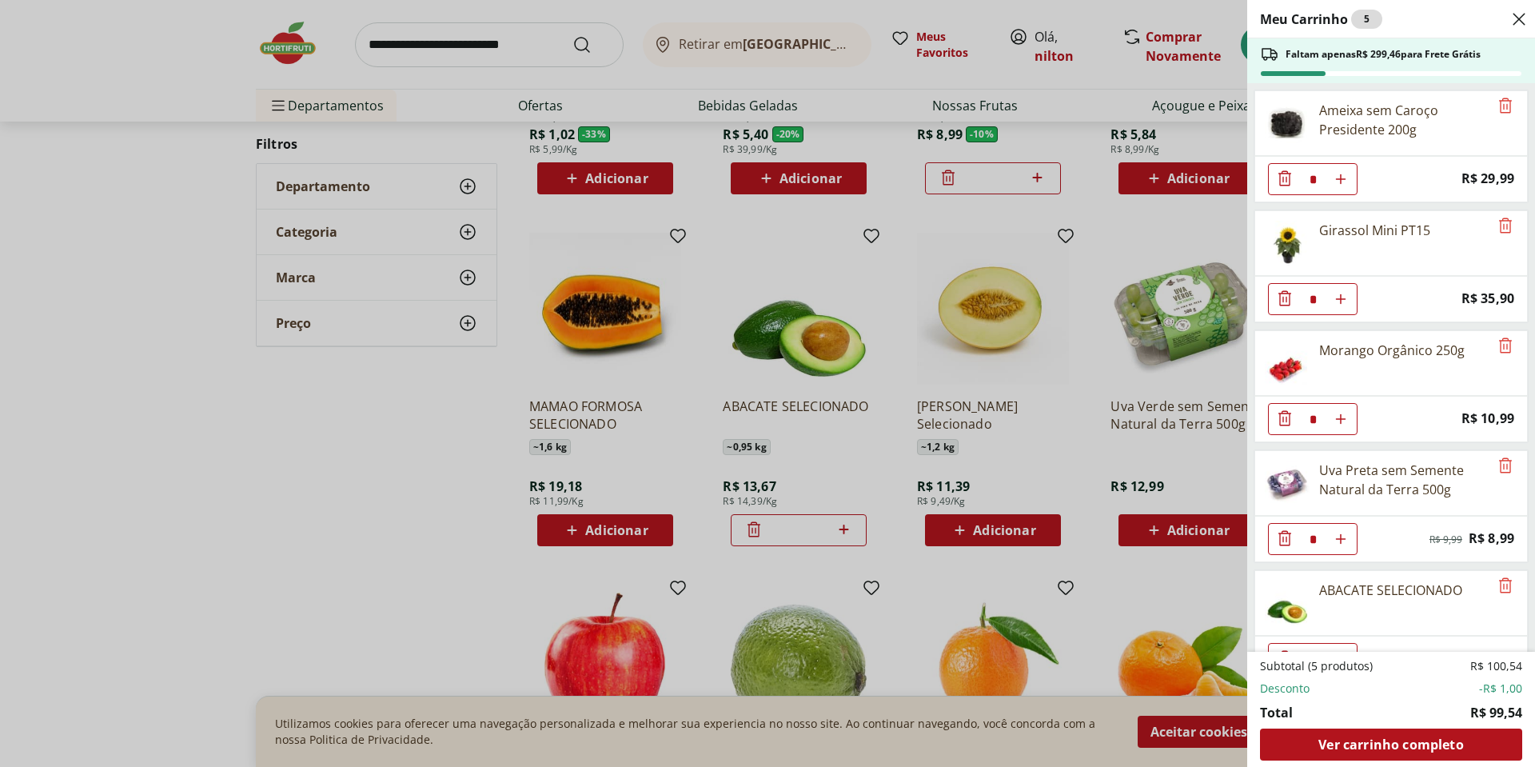
click at [1280, 182] on icon "Diminuir Quantidade" at bounding box center [1285, 177] width 13 height 15
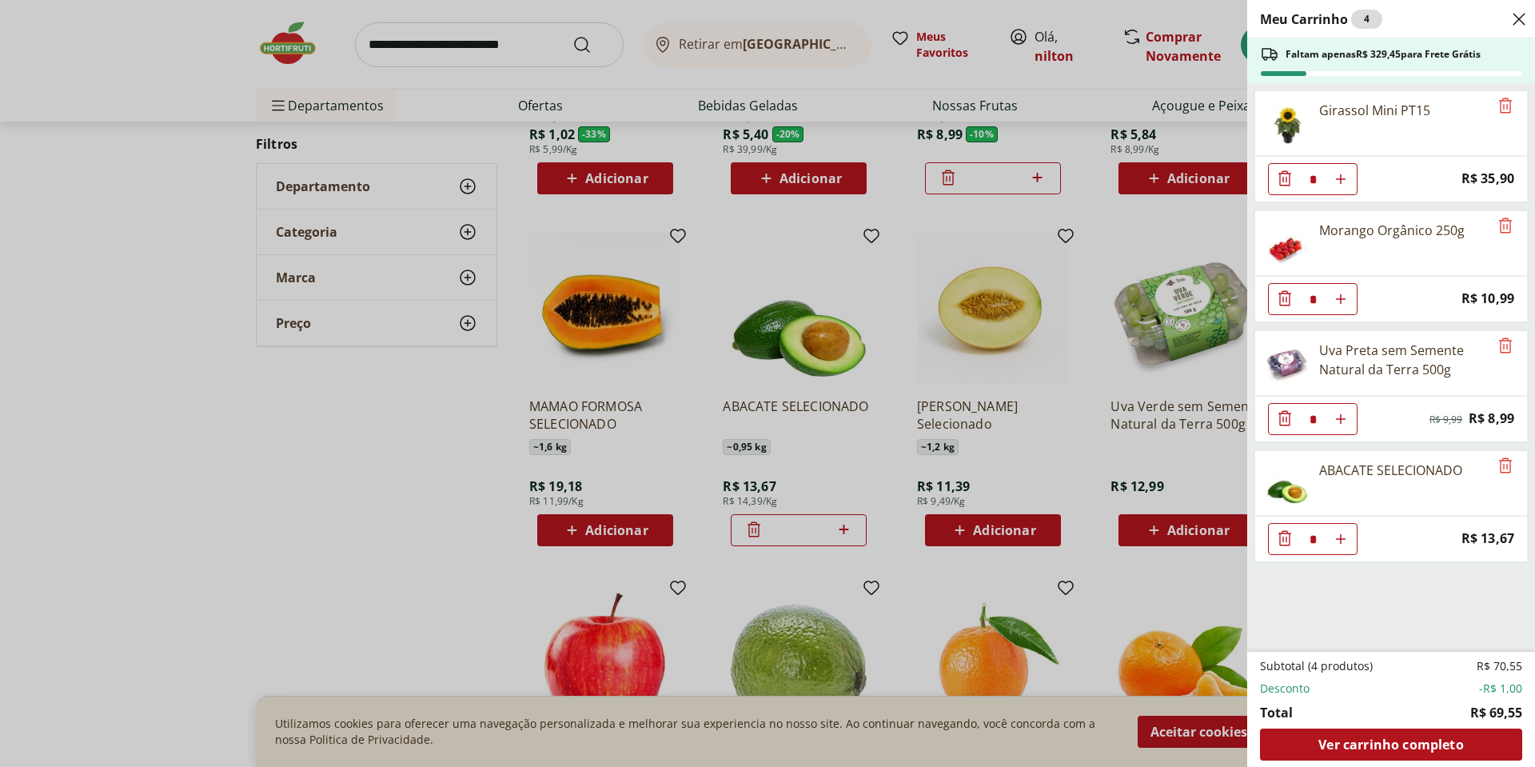
click at [377, 482] on div "Meu Carrinho 4 Faltam apenas R$ 329,45 para Frete Grátis Girassol Mini PT15 * P…" at bounding box center [767, 383] width 1535 height 767
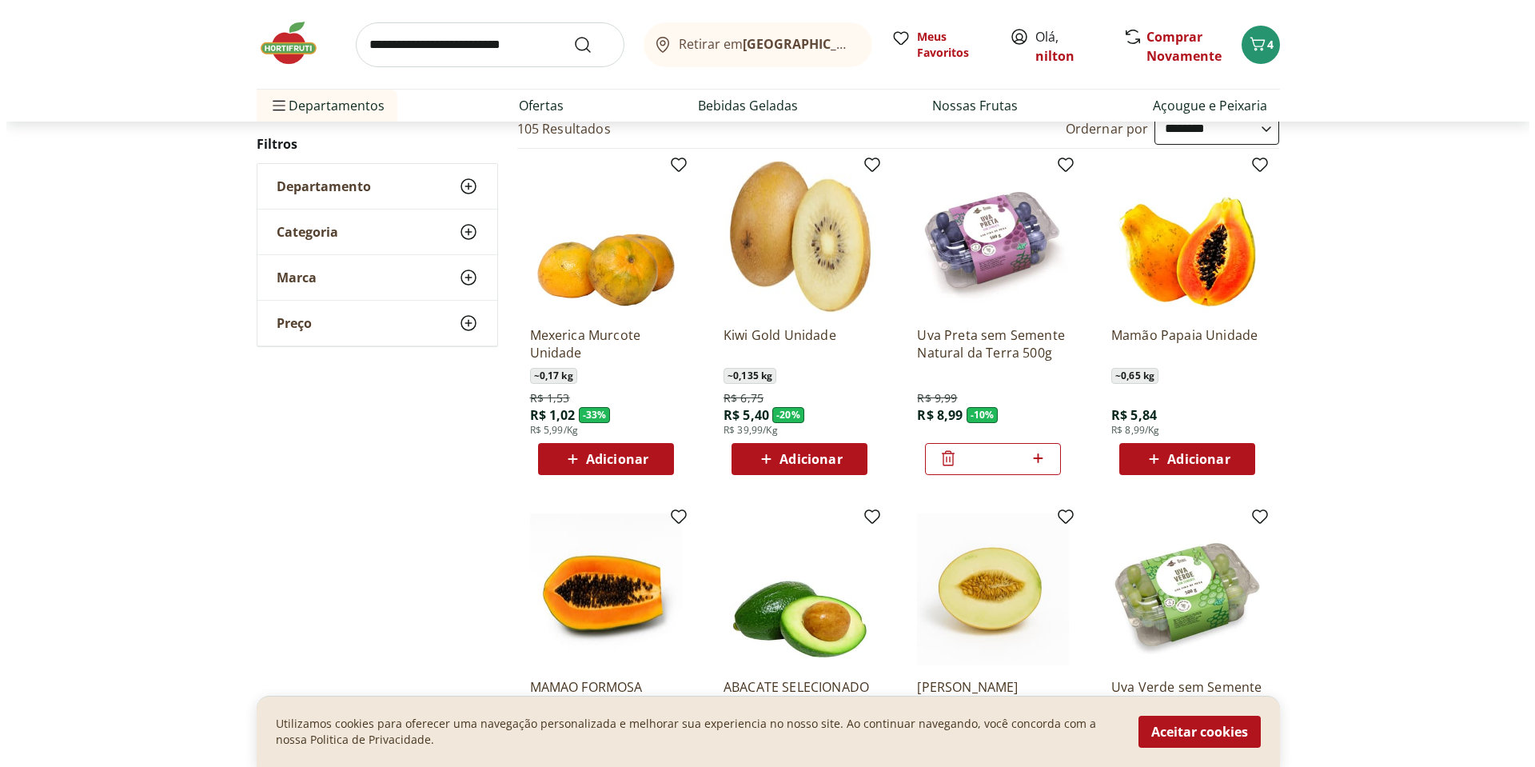
scroll to position [80, 0]
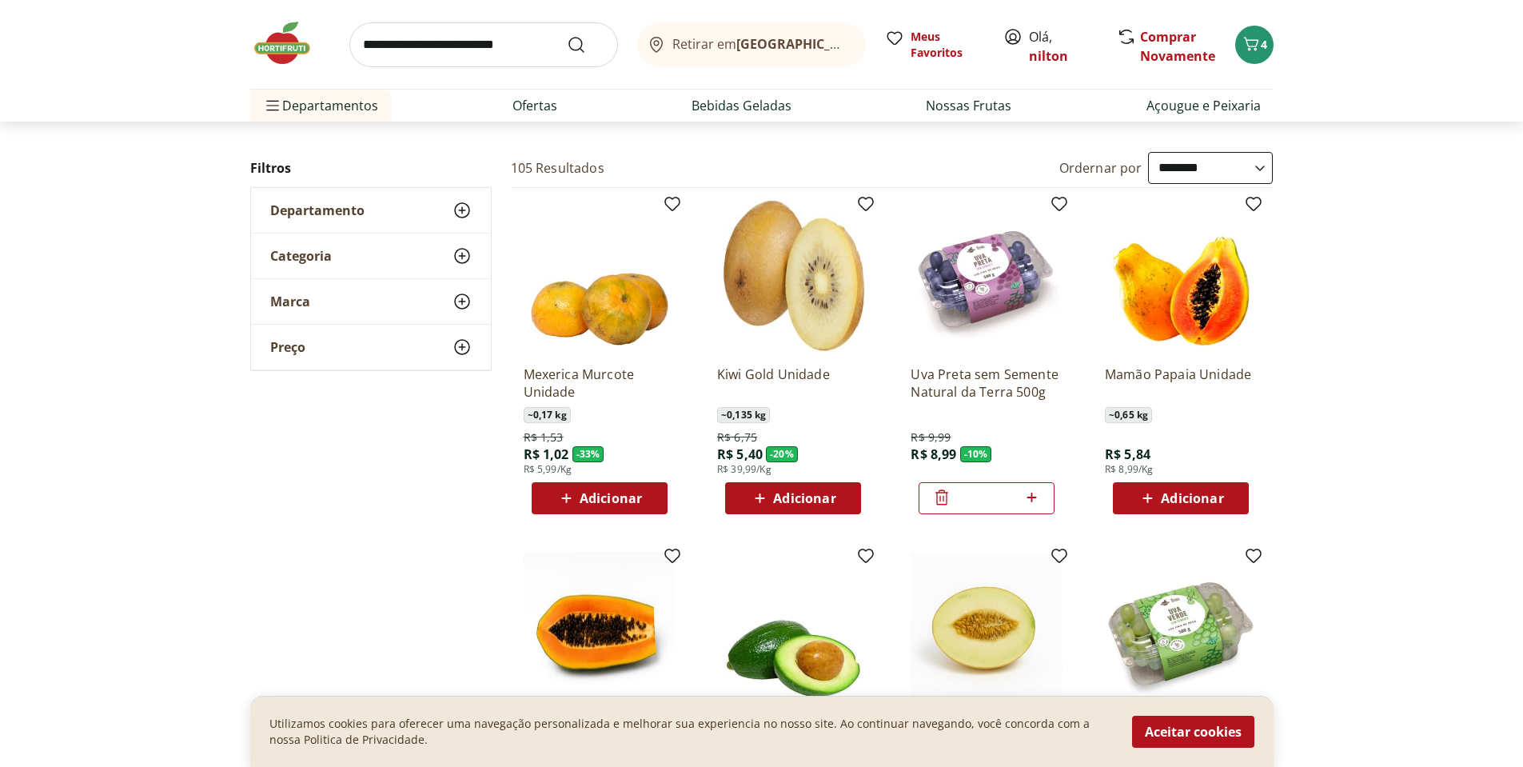
click at [1177, 500] on span "Adicionar" at bounding box center [1192, 498] width 62 height 13
click at [1262, 44] on span "5" at bounding box center [1264, 44] width 6 height 15
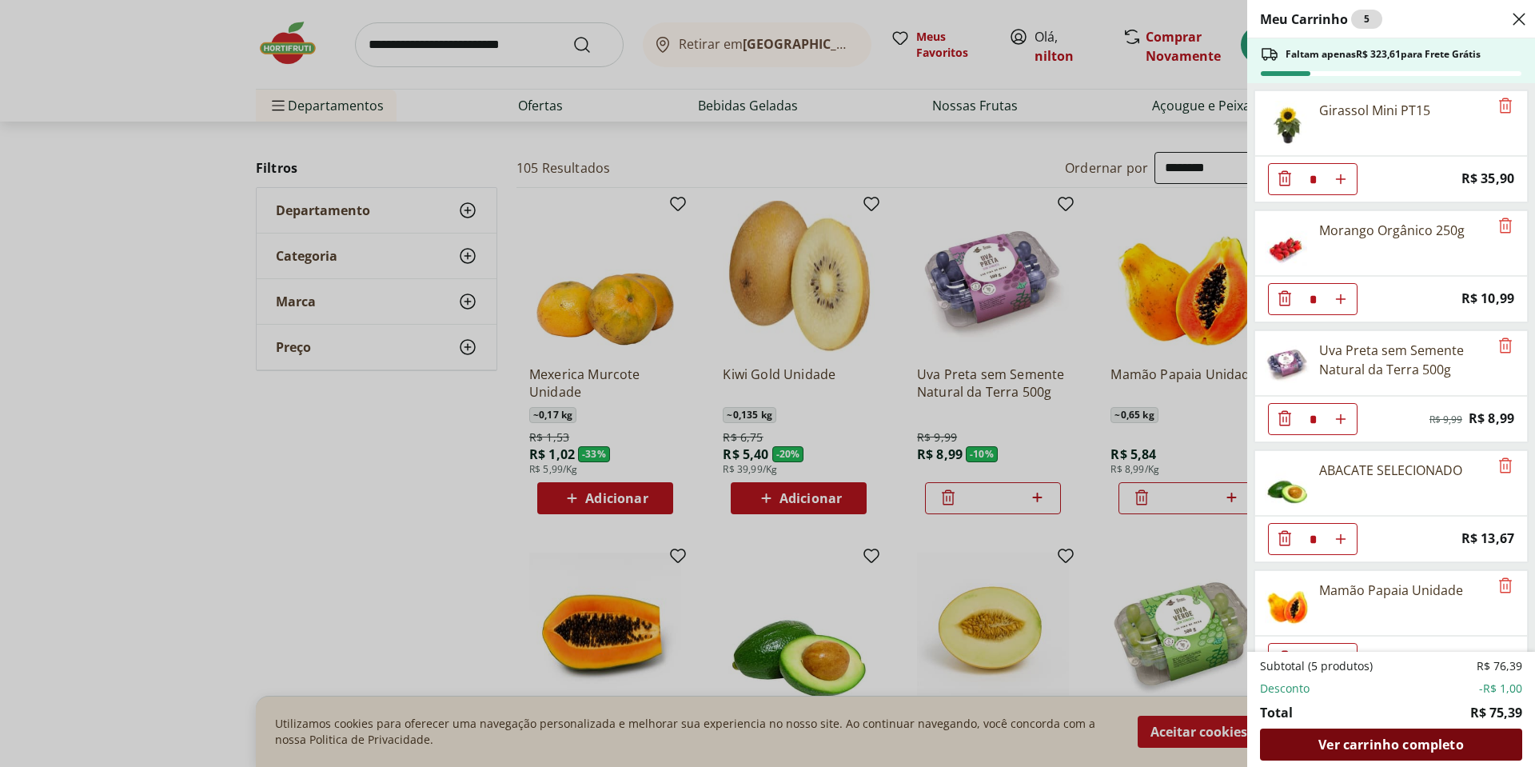
click at [1396, 754] on div "Ver carrinho completo" at bounding box center [1391, 745] width 262 height 32
